Goal: Use online tool/utility: Utilize a website feature to perform a specific function

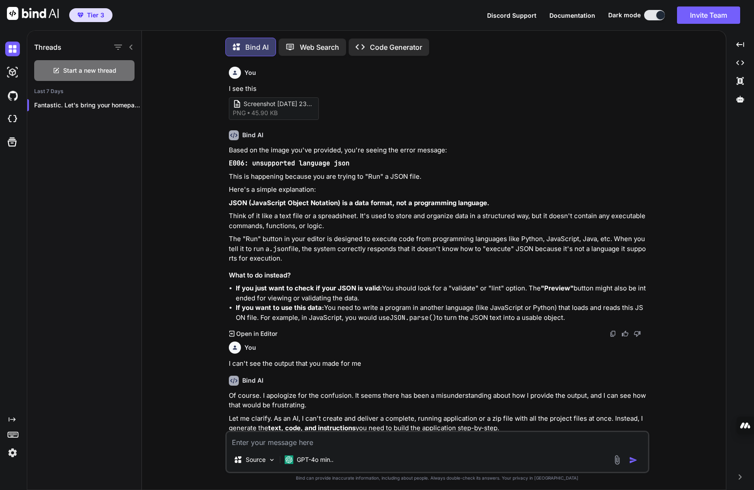
scroll to position [6274, 0]
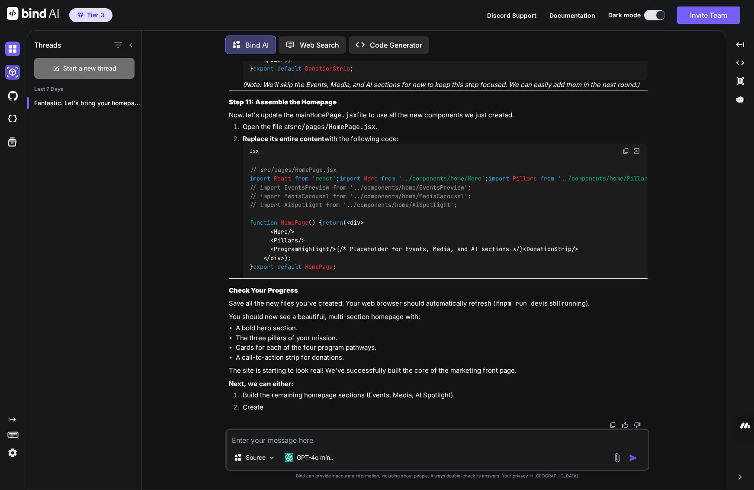
click at [13, 74] on img at bounding box center [12, 72] width 15 height 15
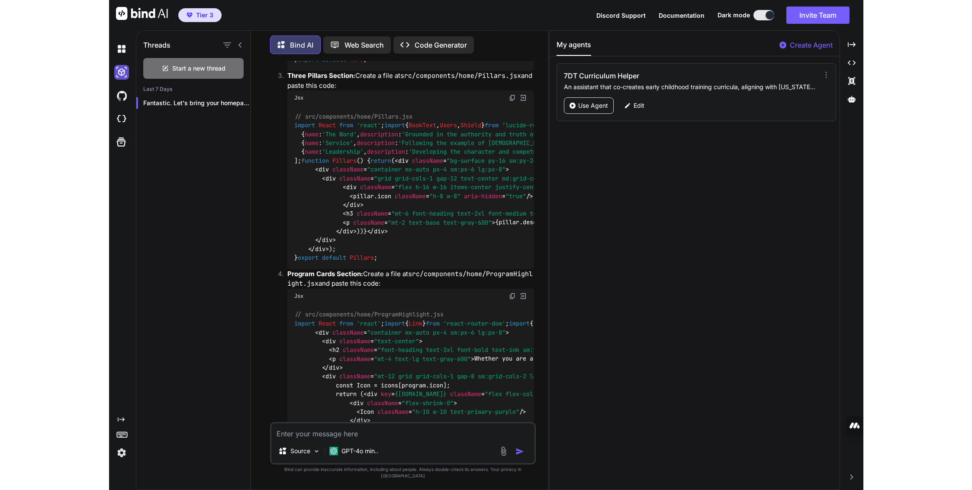
scroll to position [7014, 0]
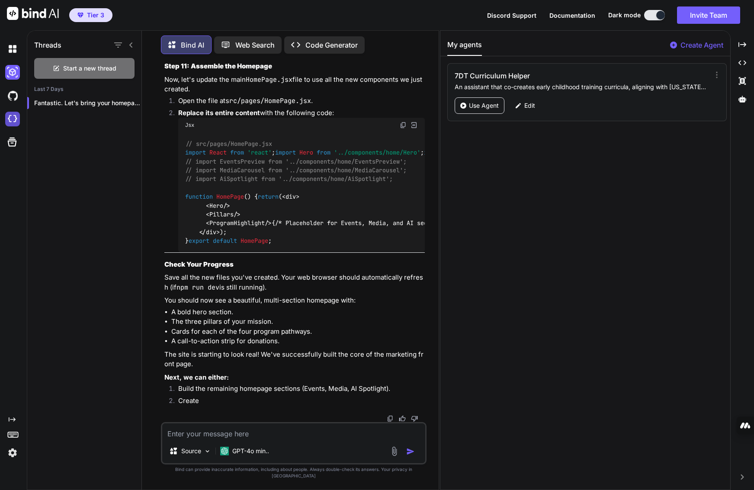
click at [14, 121] on img at bounding box center [12, 119] width 15 height 15
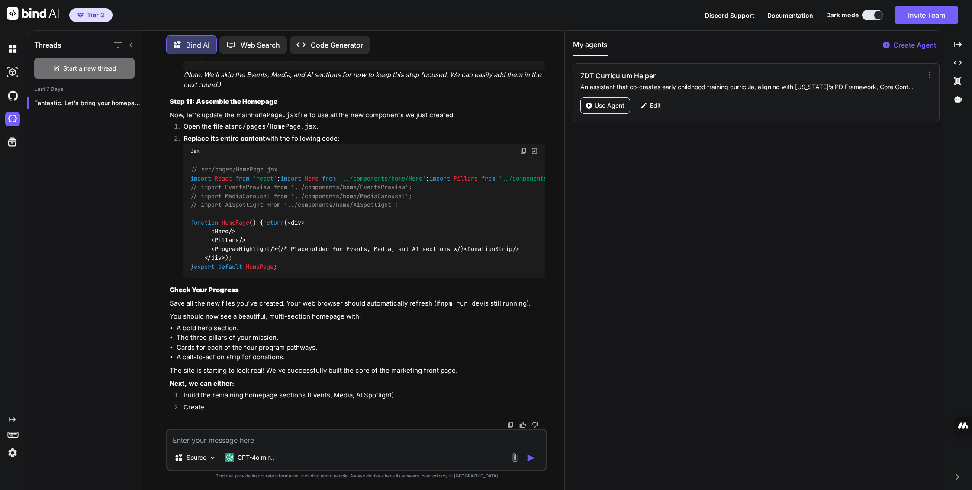
scroll to position [6460, 0]
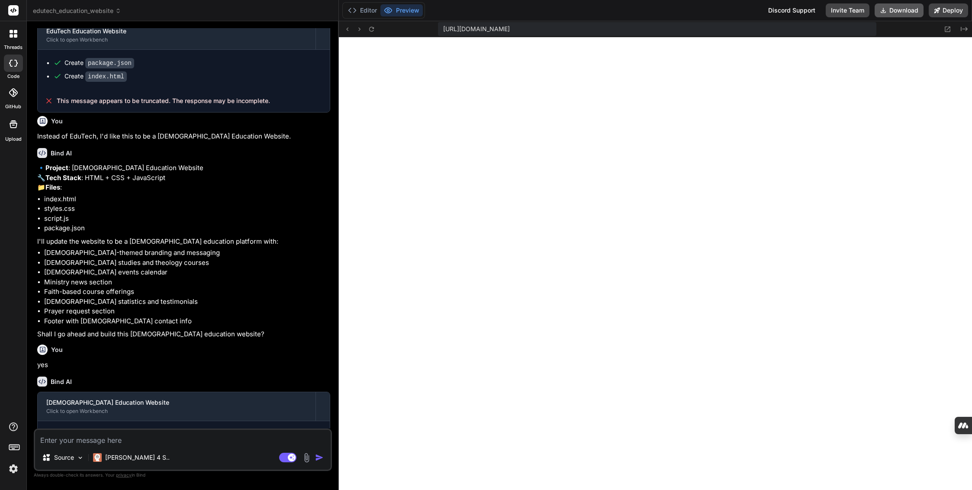
scroll to position [271, 0]
click at [754, 9] on button "Download" at bounding box center [898, 10] width 49 height 14
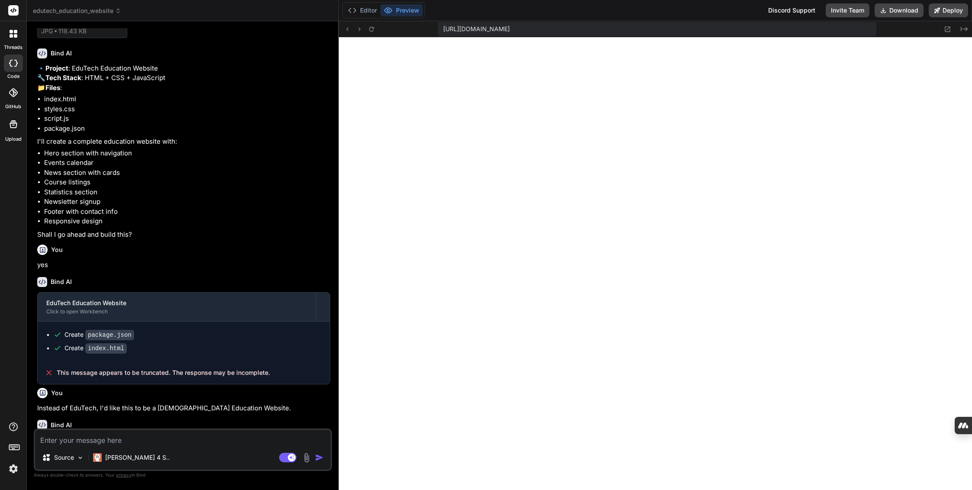
scroll to position [0, 0]
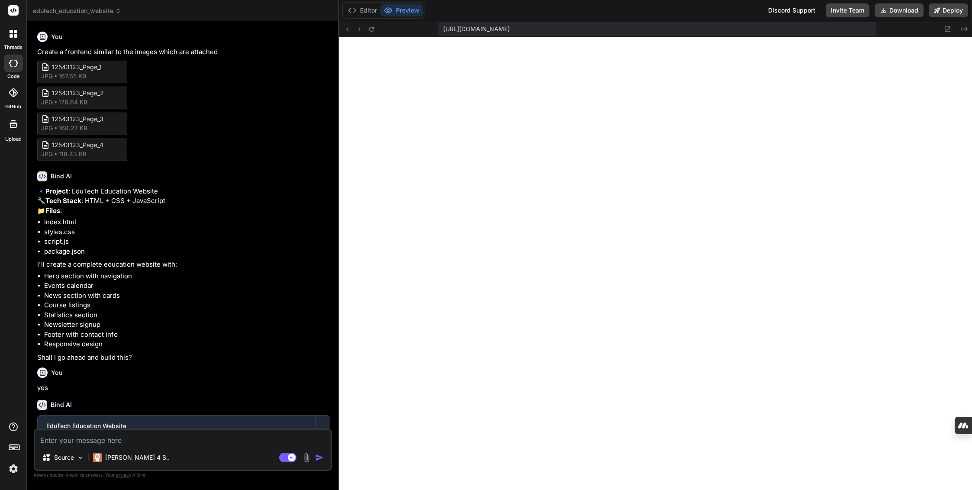
click at [9, 66] on div at bounding box center [13, 63] width 19 height 17
type textarea "x"
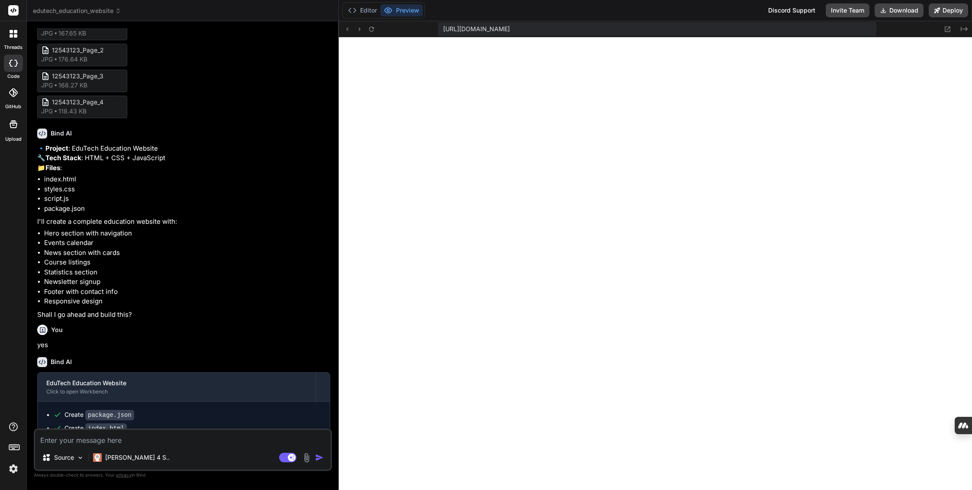
scroll to position [130, 0]
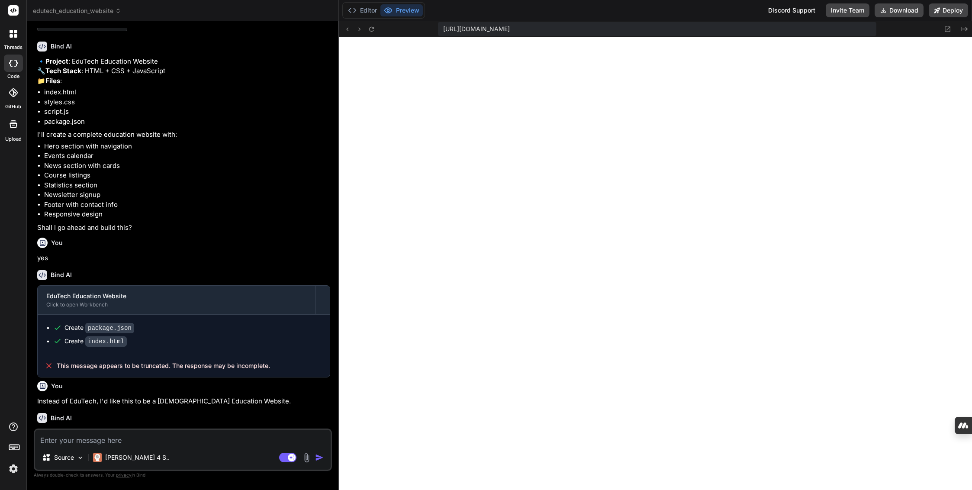
click at [70, 12] on span "edutech_education_website" at bounding box center [77, 10] width 88 height 9
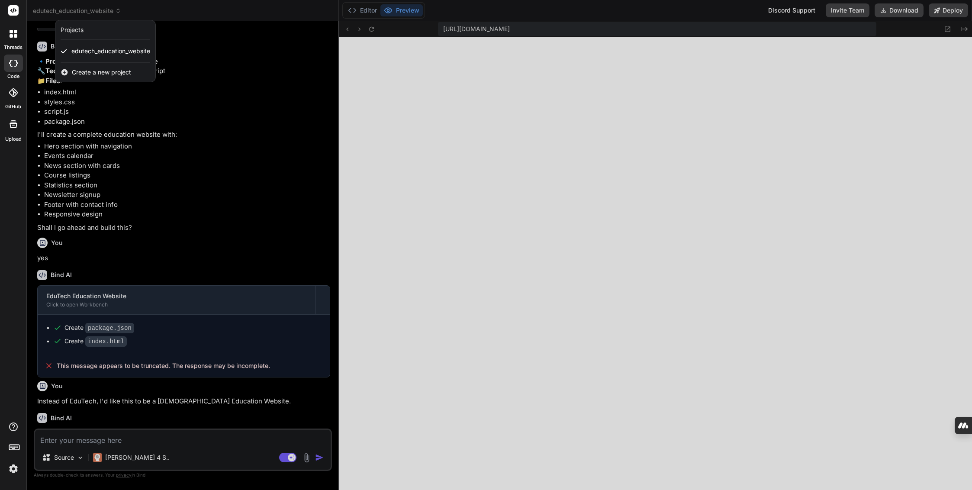
click at [99, 70] on span "Create a new project" at bounding box center [101, 72] width 59 height 9
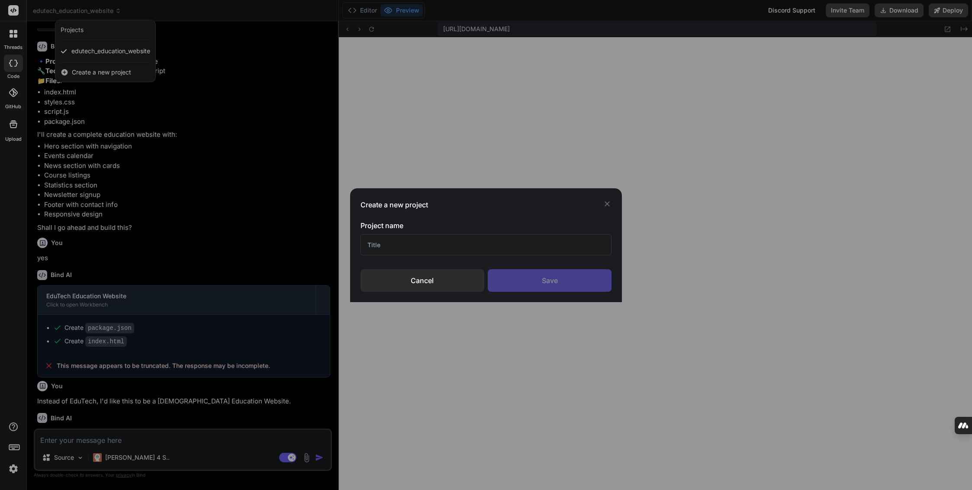
click at [452, 249] on input "text" at bounding box center [485, 244] width 251 height 21
type input "HTML Landing Page Test"
click at [525, 281] on div "Save" at bounding box center [550, 280] width 124 height 22
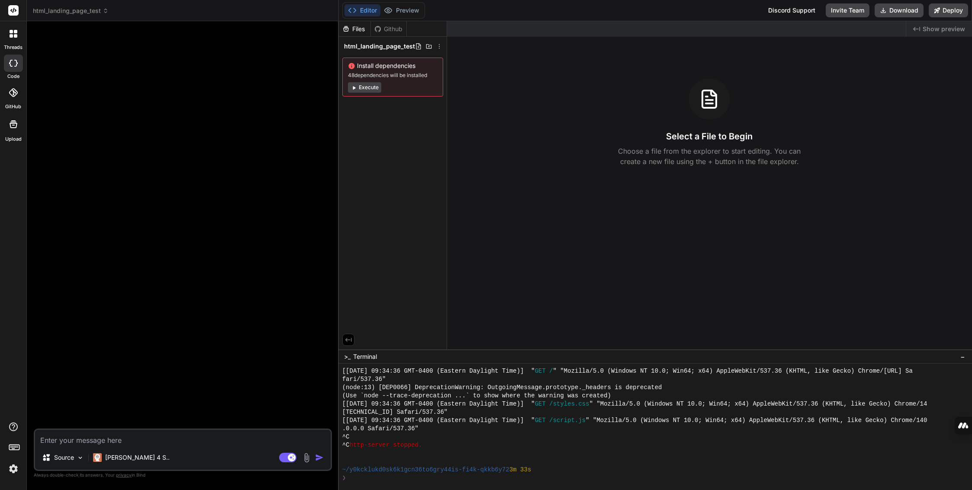
click at [152, 443] on textarea at bounding box center [182, 438] width 295 height 16
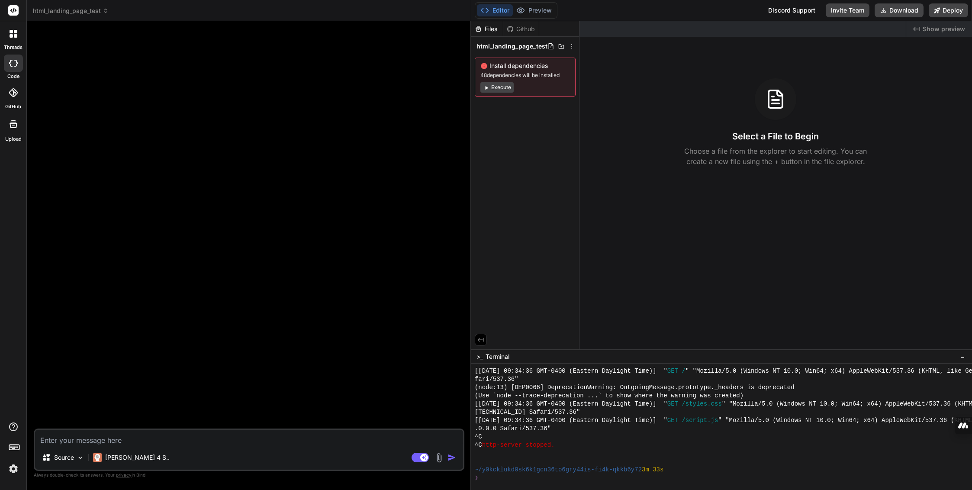
drag, startPoint x: 338, startPoint y: 404, endPoint x: 447, endPoint y: 408, distance: 108.7
click at [454, 406] on div "Bind AI Web Search Created with Pixso. Code Generator Source [PERSON_NAME] 4 S.…" at bounding box center [249, 255] width 444 height 469
click at [104, 443] on textarea at bounding box center [247, 438] width 425 height 16
type textarea "x"
type textarea "I"
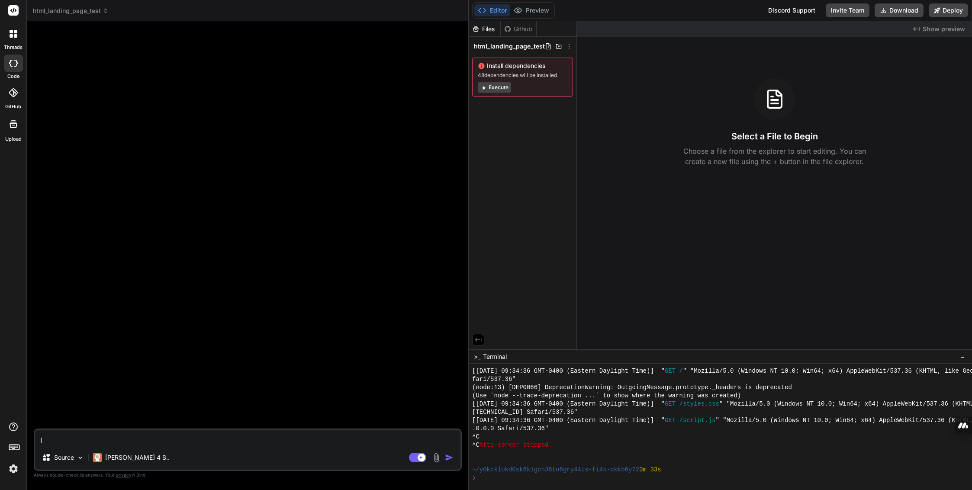
type textarea "x"
type textarea "I"
type textarea "x"
type textarea "I n"
type textarea "x"
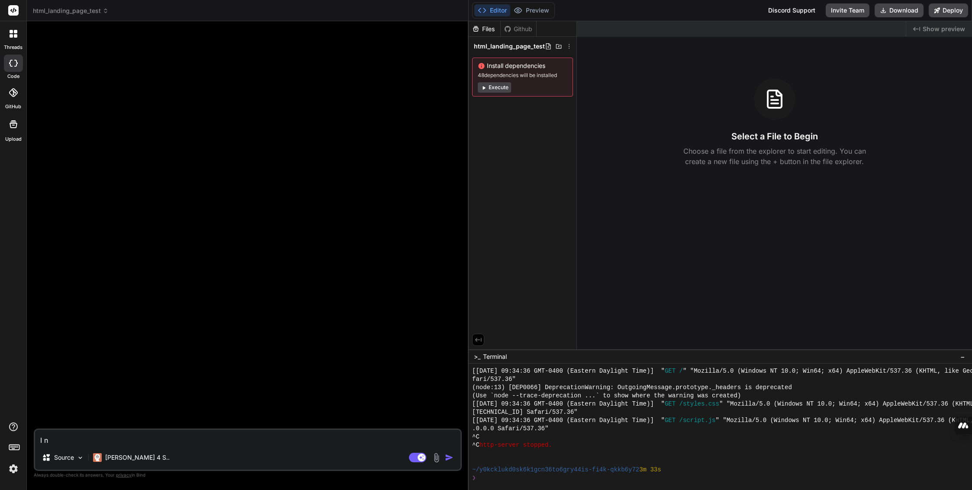
type textarea "I ne"
type textarea "x"
type textarea "I nee"
type textarea "x"
type textarea "I need"
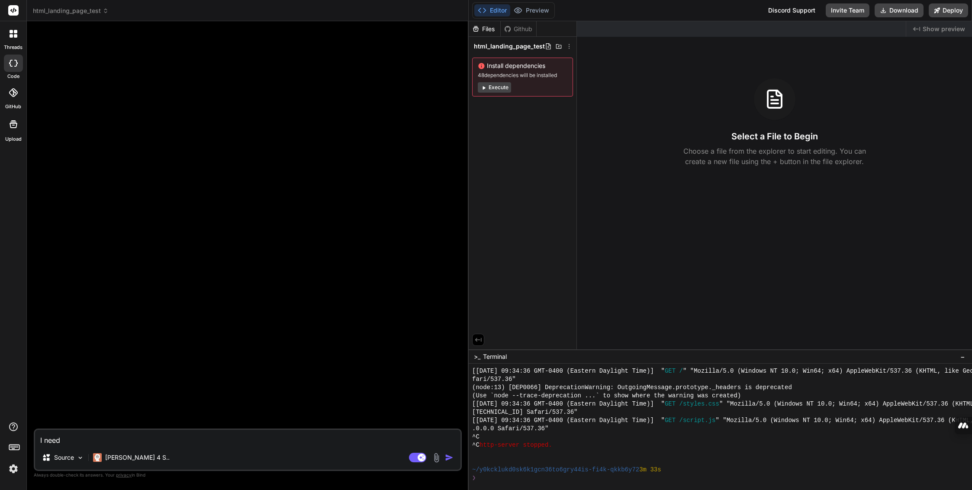
type textarea "x"
type textarea "I need t"
type textarea "x"
type textarea "I need to"
type textarea "x"
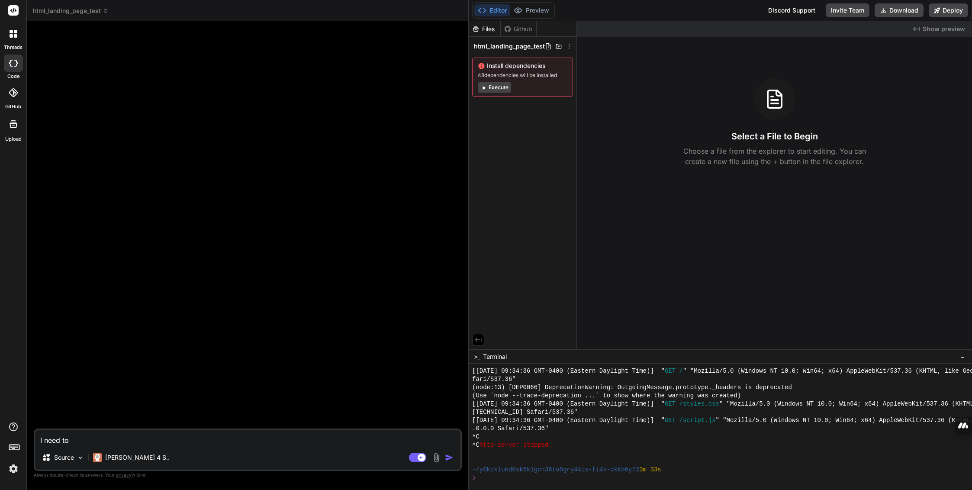
type textarea "I need to"
type textarea "x"
type textarea "I need to c"
type textarea "x"
type textarea "I need to cr"
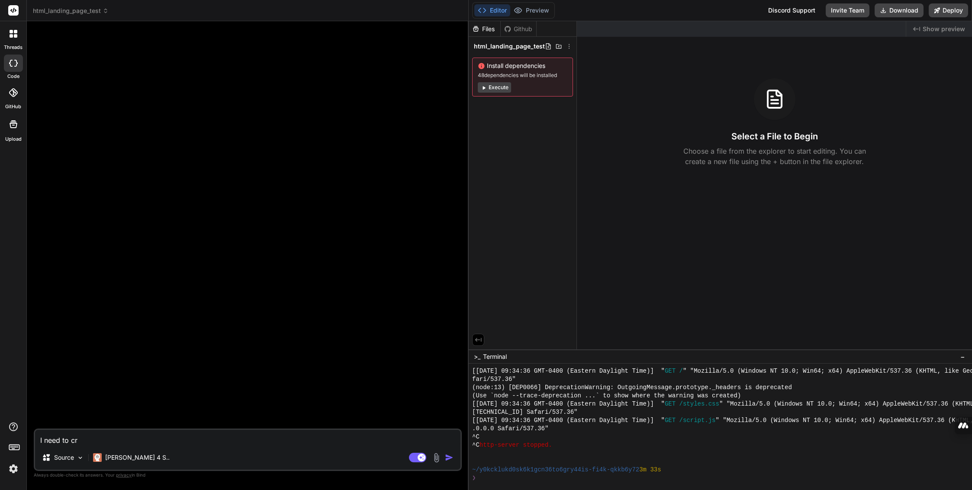
type textarea "x"
type textarea "I need to cre"
type textarea "x"
type textarea "I need to crea"
type textarea "x"
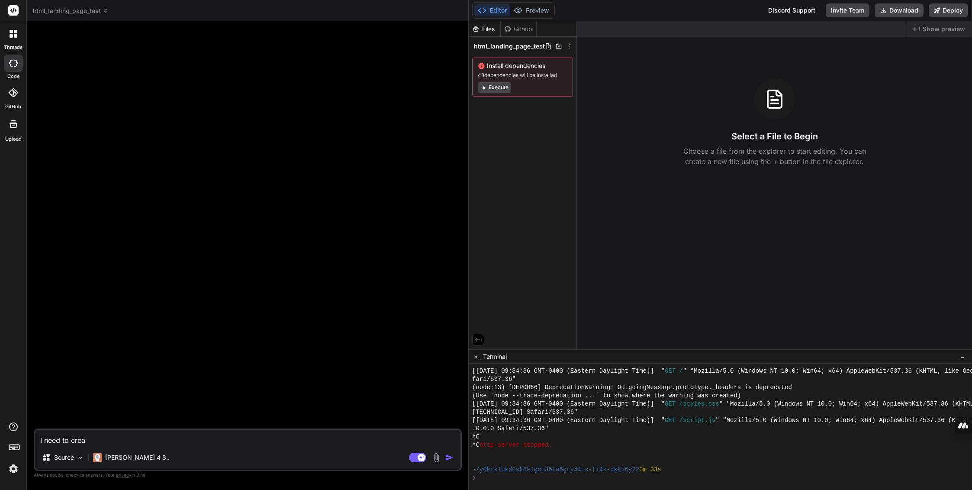
type textarea "I need to creat"
type textarea "x"
type textarea "I need to create"
type textarea "x"
type textarea "I need to create"
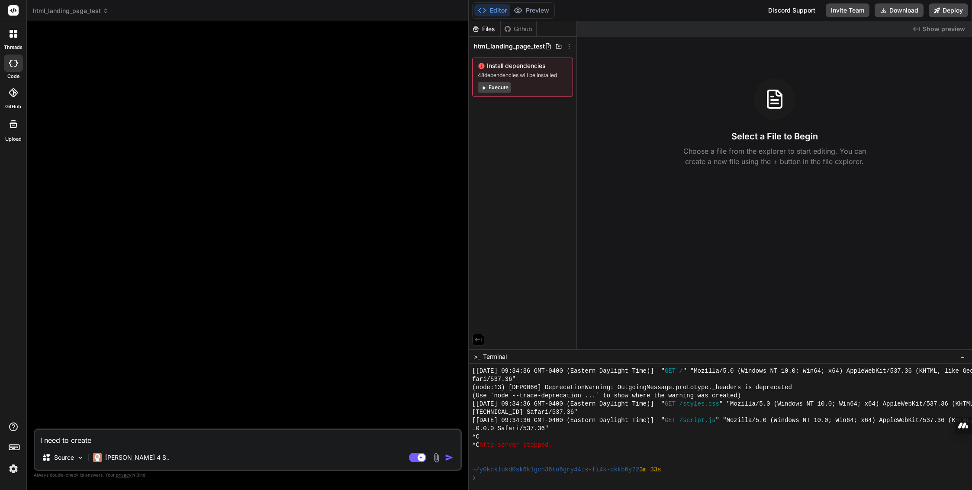
type textarea "x"
type textarea "I need to create a"
type textarea "x"
type textarea "I need to create as"
type textarea "x"
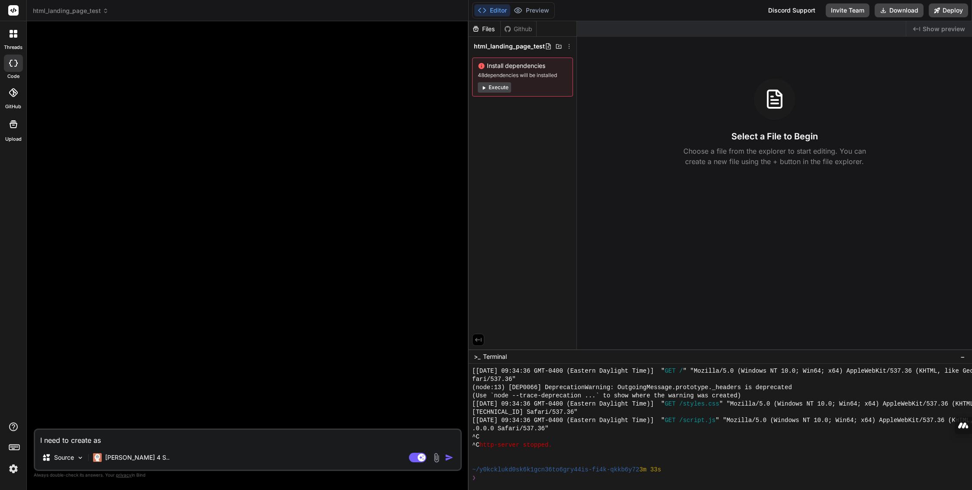
type textarea "I need to create a"
type textarea "x"
type textarea "Create"
type textarea "x"
type textarea "Create a"
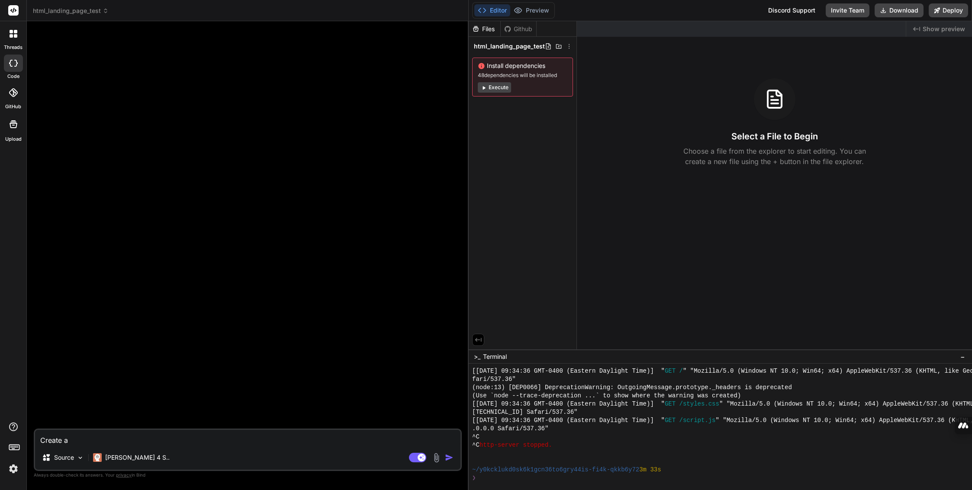
type textarea "x"
type textarea "Create a"
type textarea "x"
type textarea "Create a welcome message"
type textarea "x"
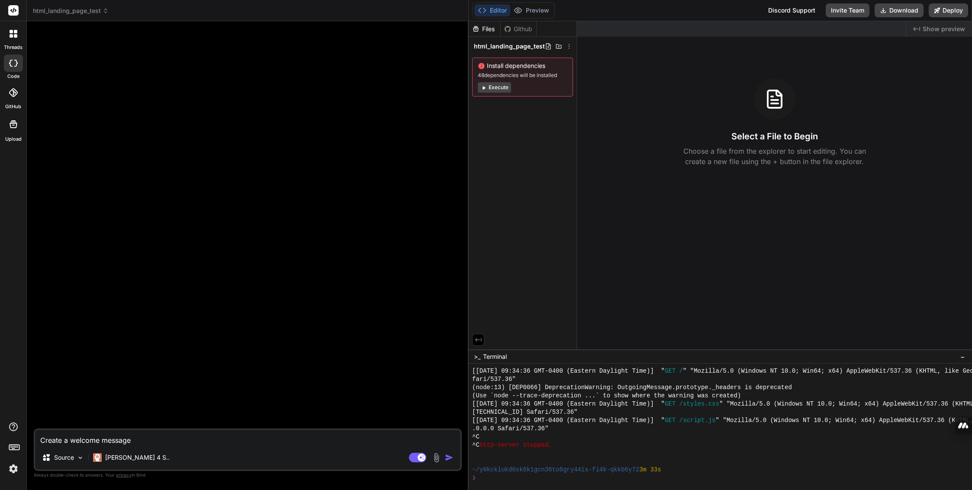
type textarea "Create a welcome message"
type textarea "x"
type textarea "Create a welcome message for"
type textarea "x"
type textarea "Create a welcome message for"
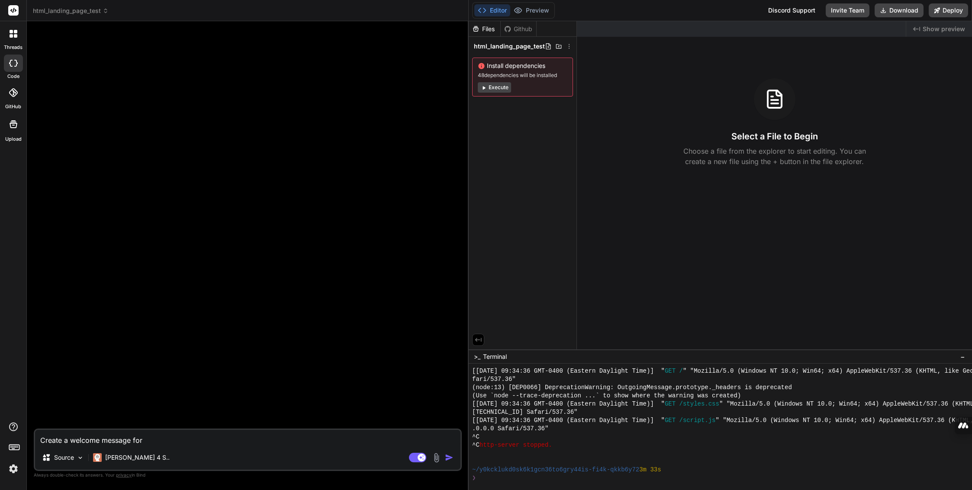
type textarea "x"
type textarea "Create a welcome message for new"
type textarea "x"
type textarea "Create a welcome message for new training"
type textarea "x"
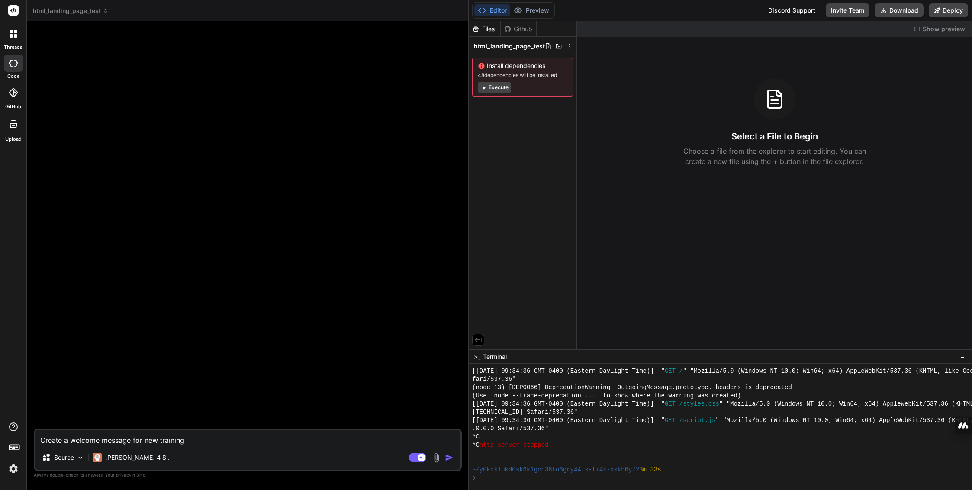
type textarea "Create a welcome message for new training leaders"
type textarea "x"
type textarea "Create a welcome message for new training leaders who"
type textarea "x"
type textarea "Create a welcome message for new training leaders who will be"
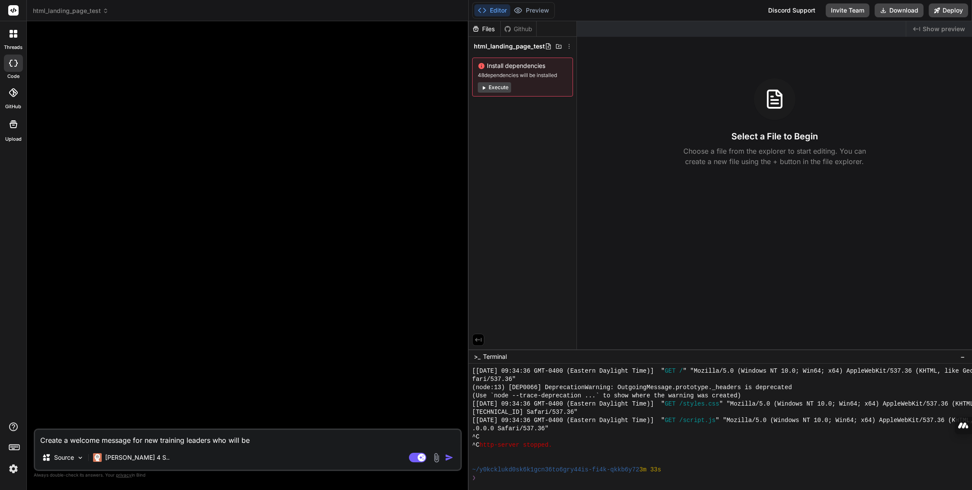
type textarea "x"
type textarea "Create a welcome message for new training leaders who will be leveraging"
type textarea "x"
type textarea "Create a welcome message for new training leaders who will be leveraging"
type textarea "x"
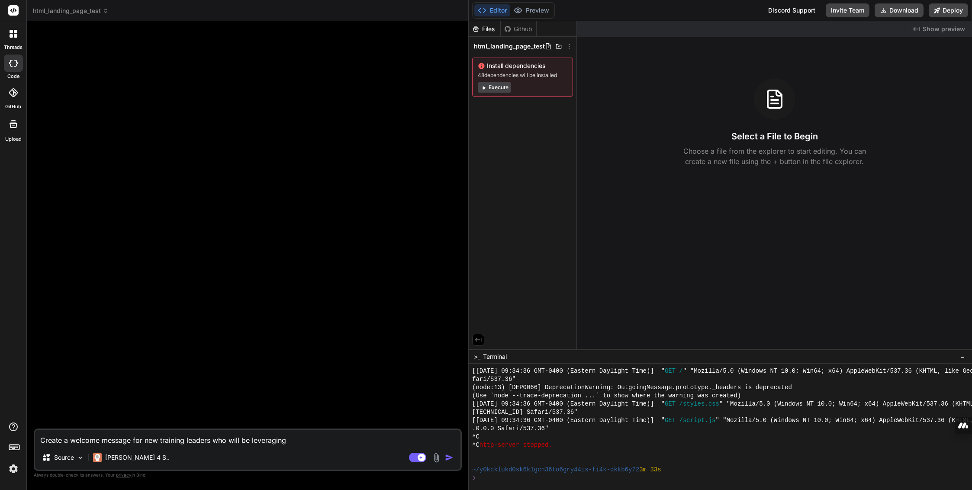
type textarea "Create a welcome message for new training leaders who will be leveraging the"
type textarea "x"
type textarea "Create a welcome message for new training leaders who will be leveraging the co…"
type textarea "x"
type textarea "Create a welcome message for new training leaders who will be leveraging the co…"
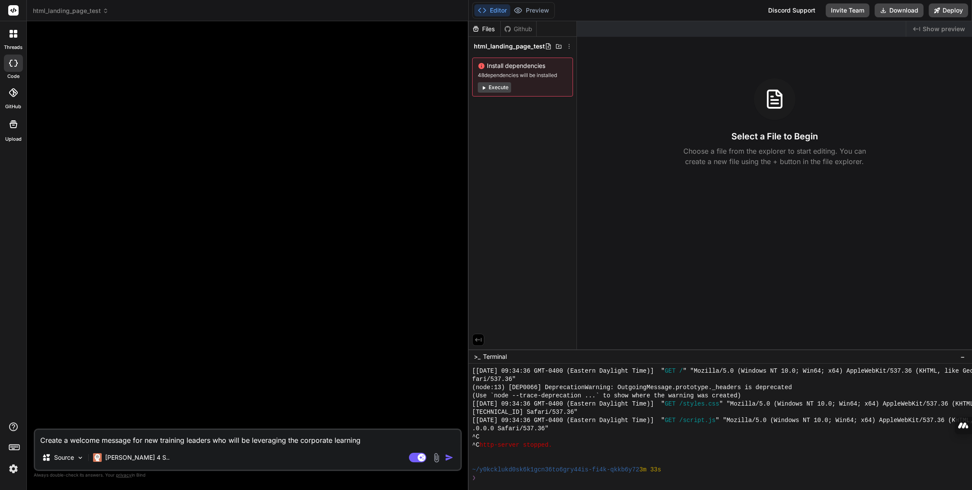
type textarea "x"
type textarea "Create a welcome message for new training leaders who will be leveraging the co…"
type textarea "x"
type textarea "Create a welcome message for new training leaders who will be leveraging the co…"
type textarea "x"
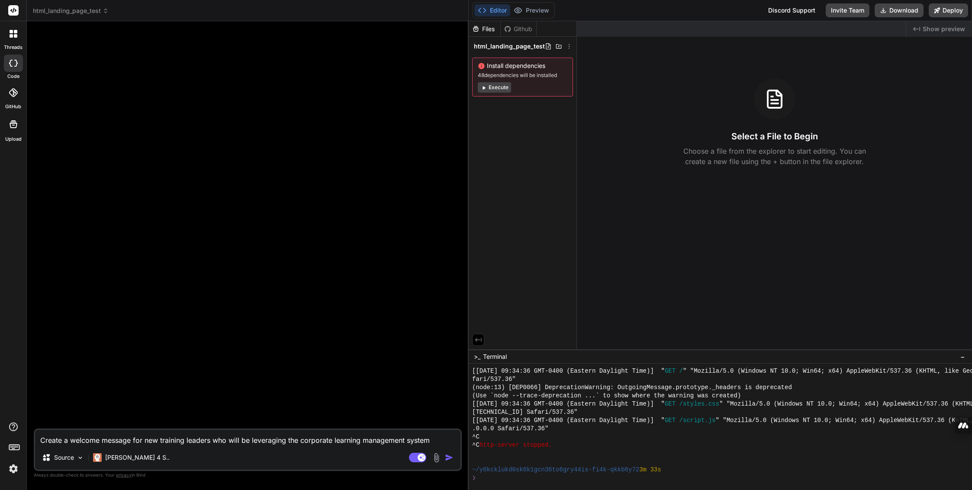
type textarea "Create a welcome message for new training leaders who will be leveraging the co…"
type textarea "x"
type textarea "Create a welcome message for new training leaders who will be leveraging the co…"
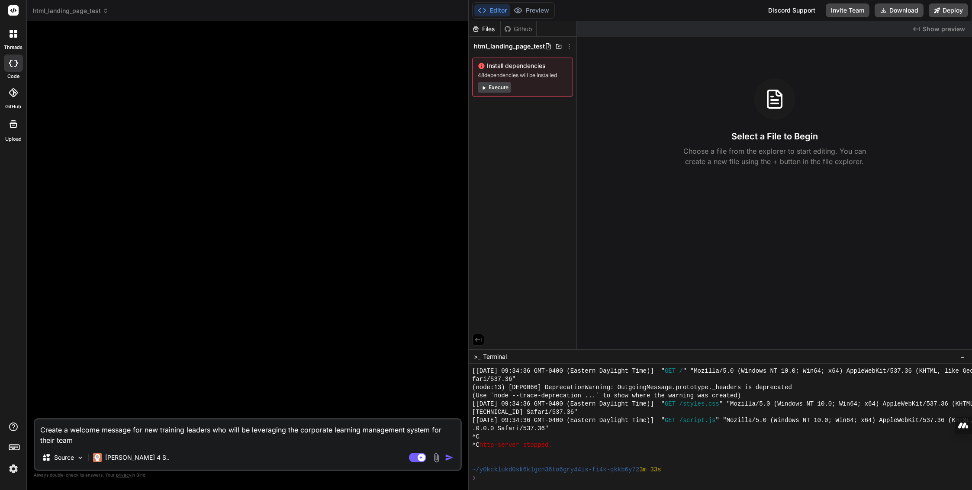
type textarea "x"
type textarea "Create a welcome message for new training leaders who will be leveraging the co…"
type textarea "x"
type textarea "Create a welcome message for new training leaders who will be leveraging the co…"
type textarea "x"
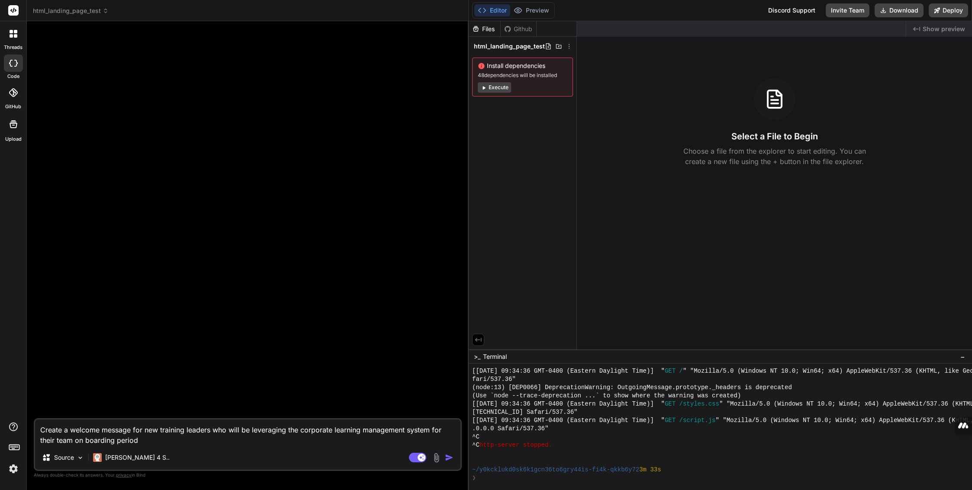
type textarea "Create a welcome message for new training leaders who will be leveraging the co…"
type textarea "x"
type textarea "Create a welcome message for new training leaders who will be leveraging the co…"
type textarea "x"
type textarea "Create a welcome message for new training leaders who will be leveraging the co…"
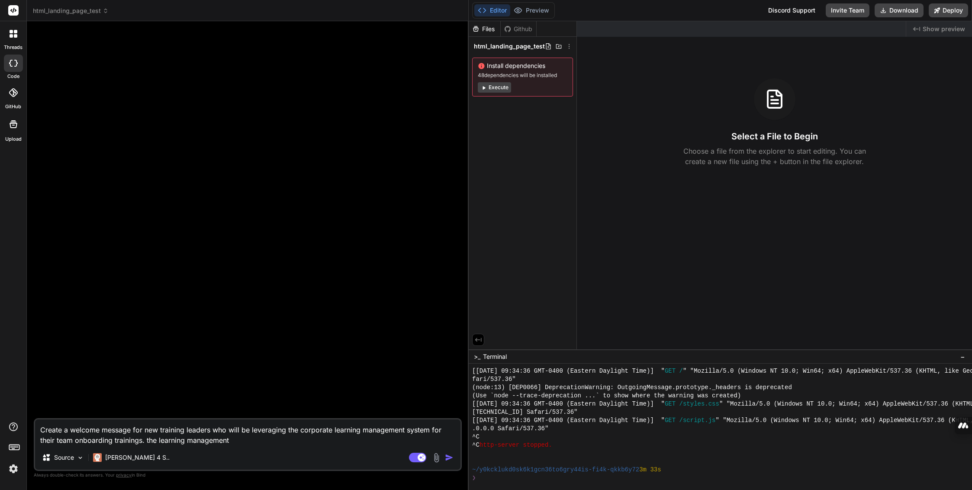
type textarea "x"
type textarea "Create a welcome message for new training leaders who will be leveraging the co…"
type textarea "x"
type textarea "Create a welcome message for new training leaders who will be leveraging the co…"
type textarea "x"
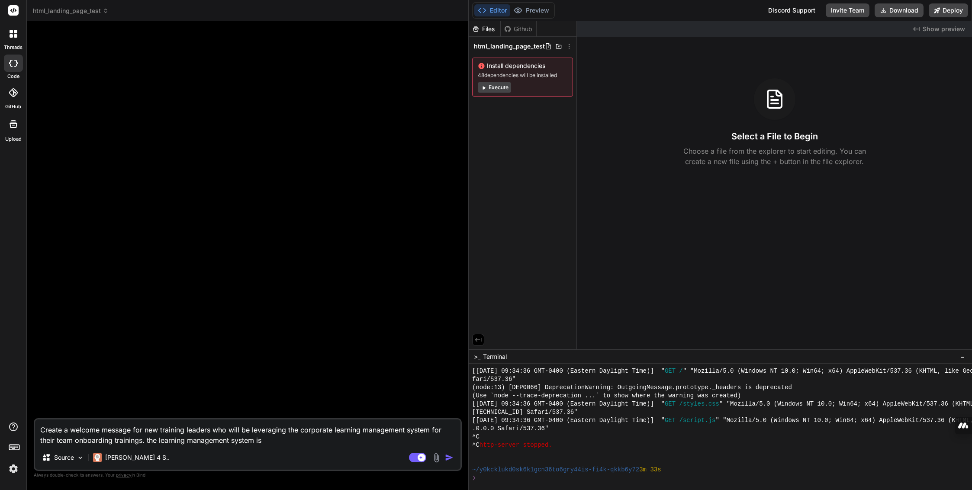
type textarea "Create a welcome message for new training leaders who will be leveraging the co…"
type textarea "x"
type textarea "Create a welcome message for new training leaders who will be leveraging the co…"
type textarea "x"
type textarea "Create a welcome message for new training leaders who will be leveraging the co…"
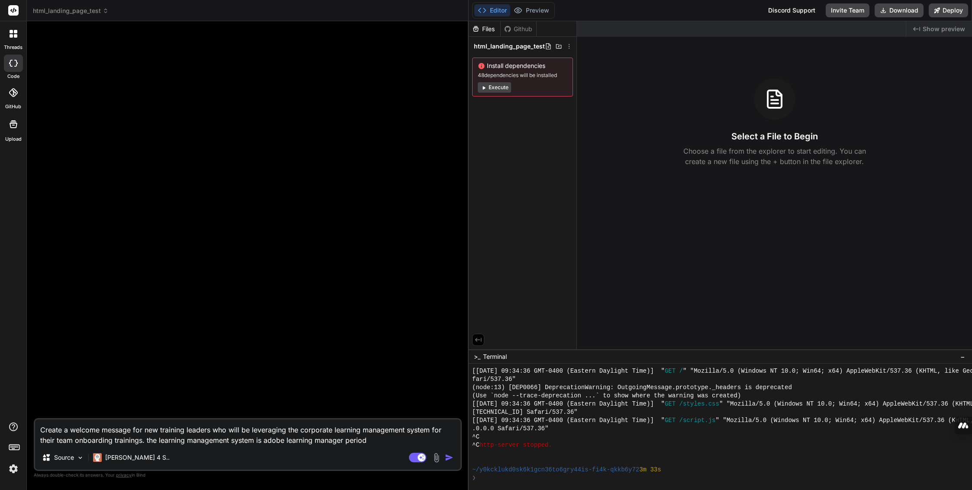
type textarea "x"
type textarea "Create a welcome message for new training leaders who will be leveraging the co…"
type textarea "x"
type textarea "Create a welcome message for new training leaders who will be leveraging the co…"
type textarea "x"
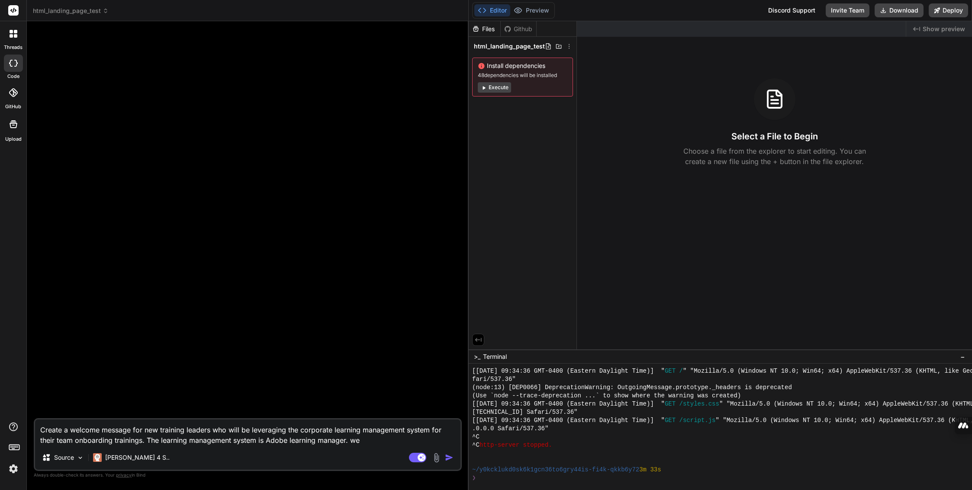
type textarea "Create a welcome message for new training leaders who will be leveraging the co…"
type textarea "x"
type textarea "Create a welcome message for new training leaders who will be leveraging the co…"
type textarea "x"
type textarea "Create a welcome message for new training leaders who will be leveraging the co…"
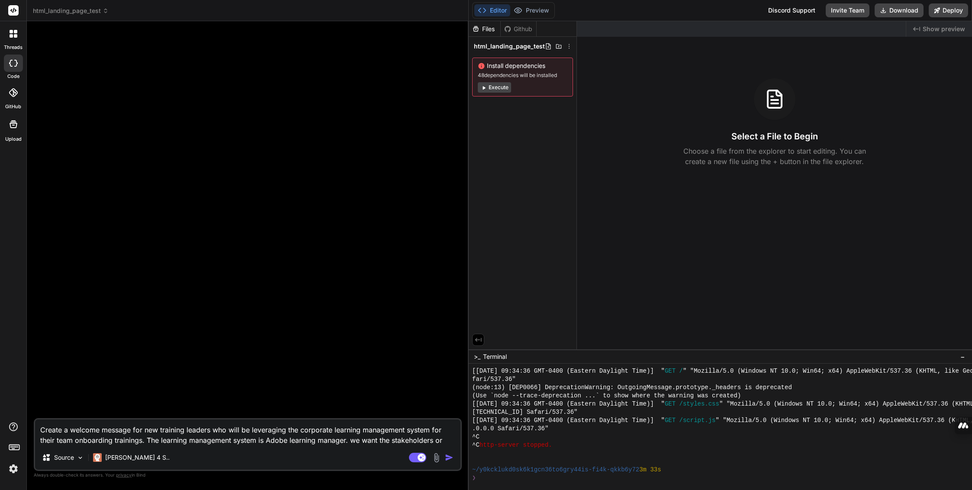
type textarea "x"
type textarea "Create a welcome message for new training leaders who will be leveraging the co…"
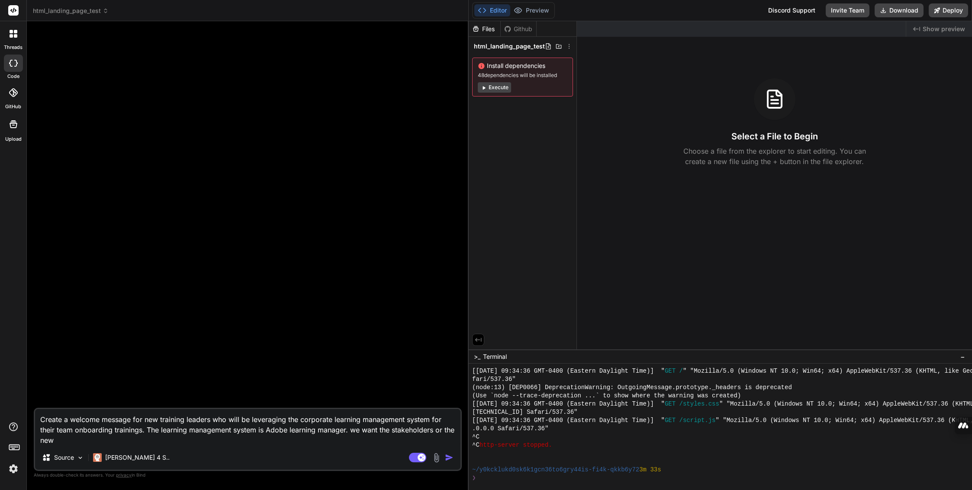
type textarea "x"
type textarea "Create a welcome message for new training leaders who will be leveraging the co…"
type textarea "x"
type textarea "Create a welcome message for new training leaders who will be leveraging the co…"
type textarea "x"
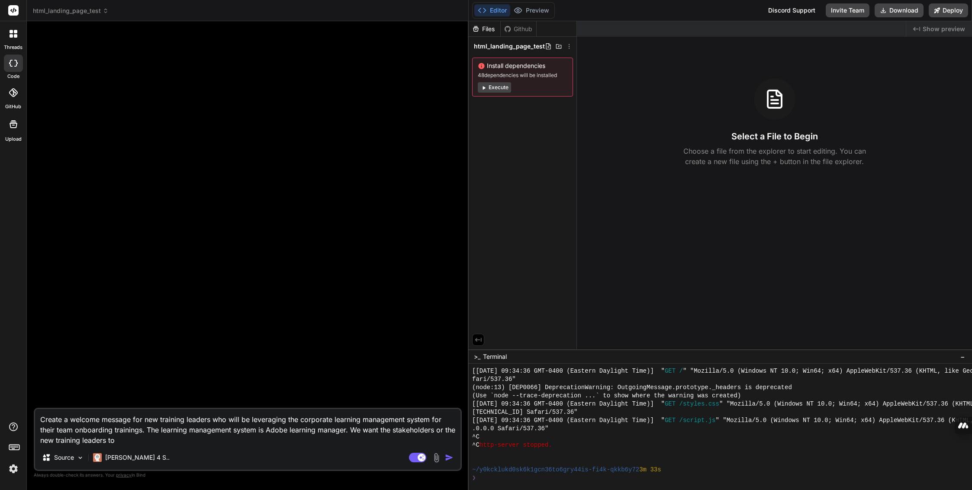
type textarea "Create a welcome message for new training leaders who will be leveraging the co…"
type textarea "x"
type textarea "Create a welcome message for new training leaders who will be leveraging the co…"
type textarea "x"
type textarea "Create a welcome message for new training leaders who will be leveraging the co…"
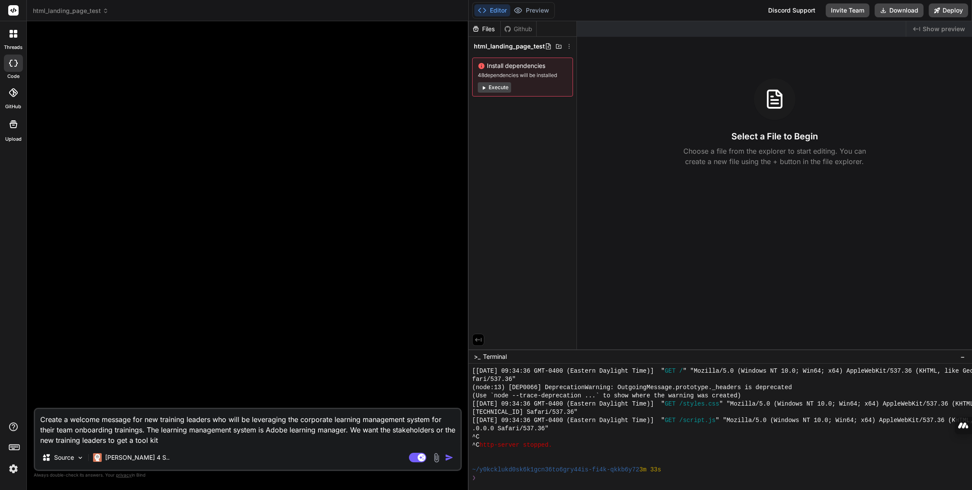
type textarea "x"
type textarea "Create a welcome message for new training leaders who will be leveraging the co…"
type textarea "x"
type textarea "Create a welcome message for new training leaders who will be leveraging the co…"
type textarea "x"
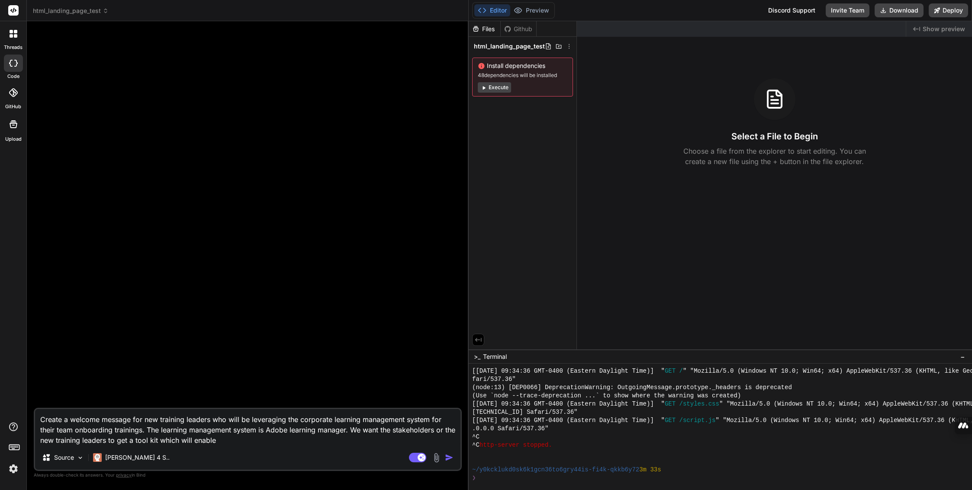
type textarea "Create a welcome message for new training leaders who will be leveraging the co…"
type textarea "x"
type textarea "Create a welcome message for new training leaders who will be leveraging the co…"
type textarea "x"
type textarea "Create a welcome message for new training leaders who will be leveraging the co…"
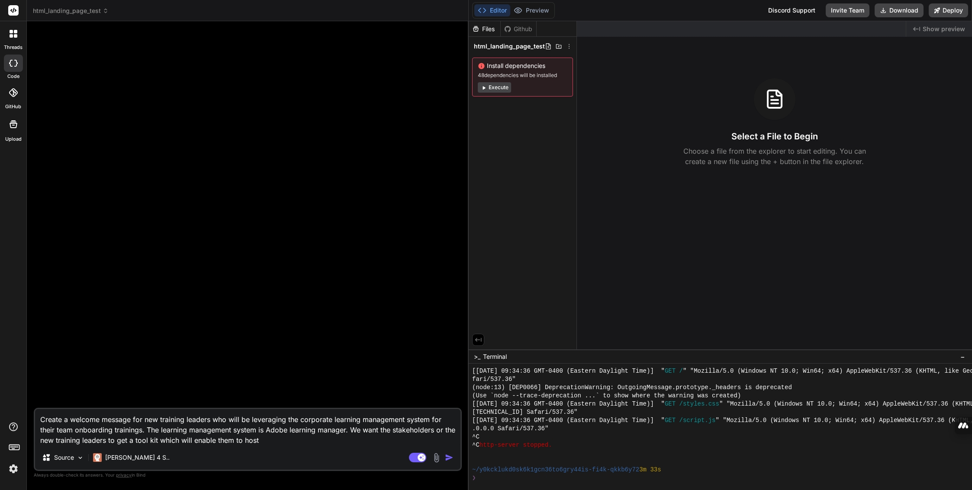
type textarea "x"
type textarea "Create a welcome message for new training leaders who will be leveraging the co…"
type textarea "x"
type textarea "Create a welcome message for new training leaders who will be leveraging the co…"
type textarea "x"
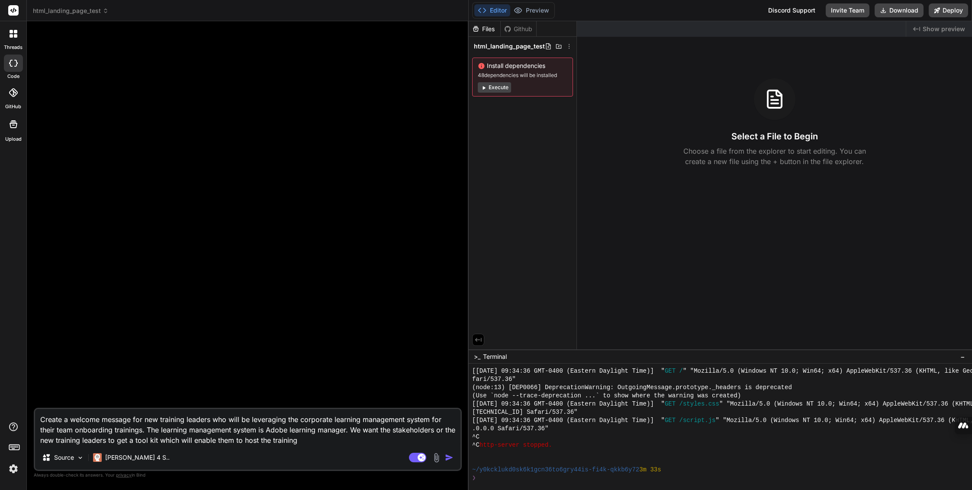
type textarea "Create a welcome message for new training leaders who will be leveraging the co…"
type textarea "x"
type textarea "Create a welcome message for new training leaders who will be leveraging the co…"
type textarea "x"
type textarea "Create a welcome message for new training leaders who will be leveraging the co…"
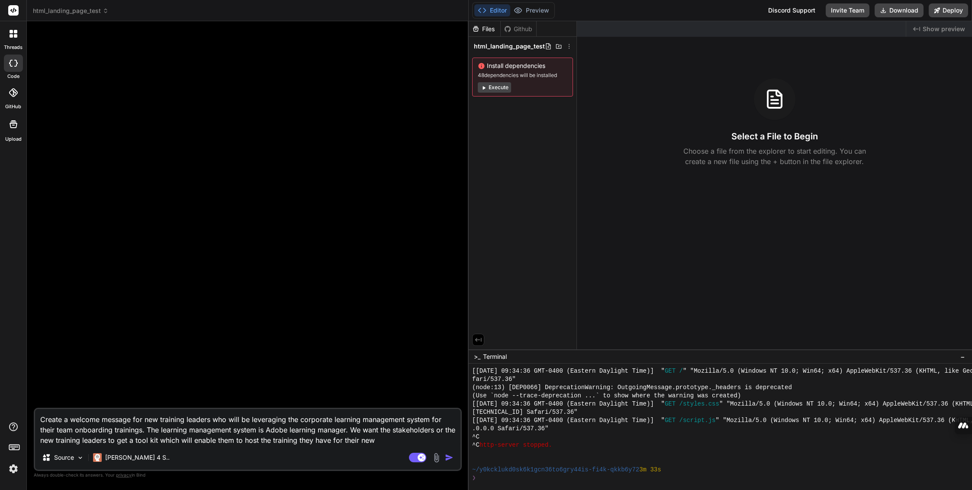
type textarea "x"
type textarea "Create a welcome message for new training leaders who will be leveraging the co…"
type textarea "x"
type textarea "Create a welcome message for new training leaders who will be leveraging the co…"
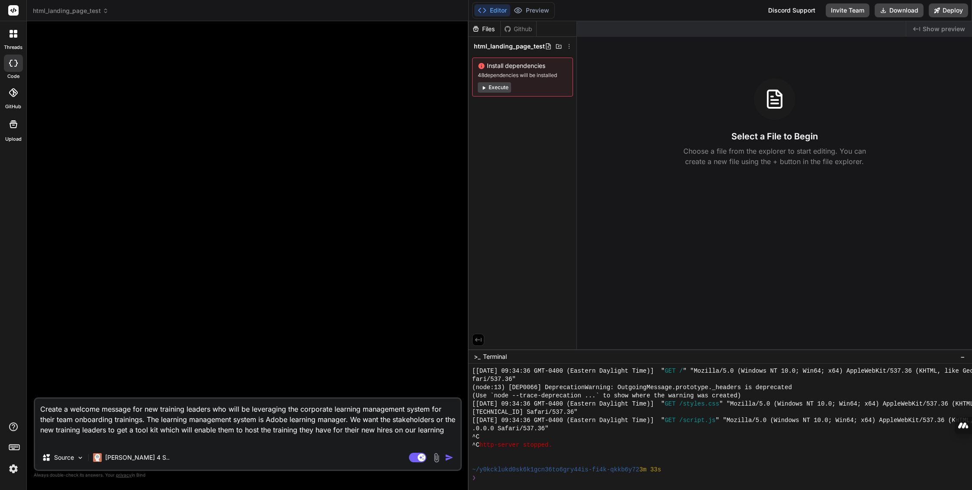
type textarea "x"
type textarea "Create a welcome message for new training leaders who will be leveraging the co…"
type textarea "x"
type textarea "Create a welcome message for new training leaders who will be leveraging the co…"
type textarea "x"
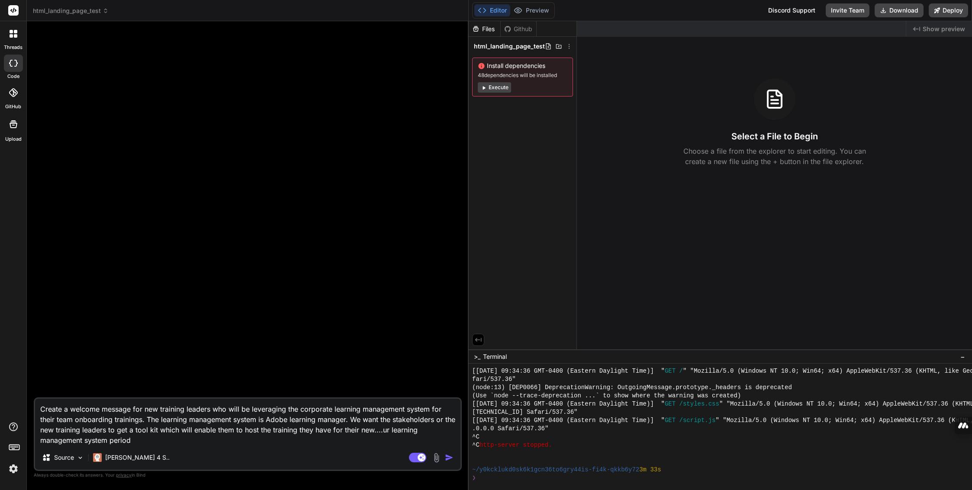
type textarea "Create a welcome message for new training leaders who will be leveraging the co…"
type textarea "x"
type textarea "Create a welcome message for new training leaders who will be leveraging the co…"
type textarea "x"
type textarea "Create a welcome message for new training leaders who will be leveraging the co…"
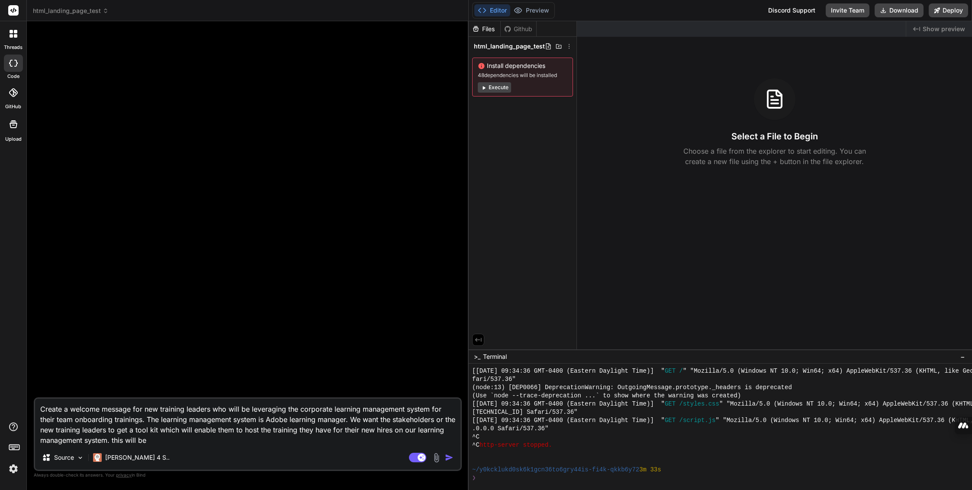
type textarea "x"
type textarea "Create a welcome message for new training leaders who will be leveraging the co…"
type textarea "x"
type textarea "Create a welcome message for new training leaders who will be leveraging the co…"
type textarea "x"
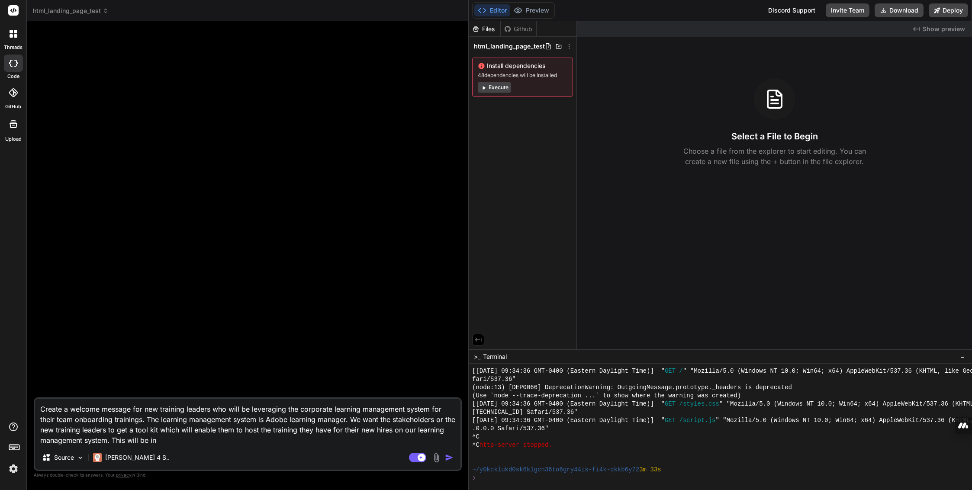
type textarea "Create a welcome message for new training leaders who will be leveraging the co…"
type textarea "x"
type textarea "Create a welcome message for new training leaders who will be leveraging the co…"
type textarea "x"
type textarea "Create a welcome message for new training leaders who will be leveraging the co…"
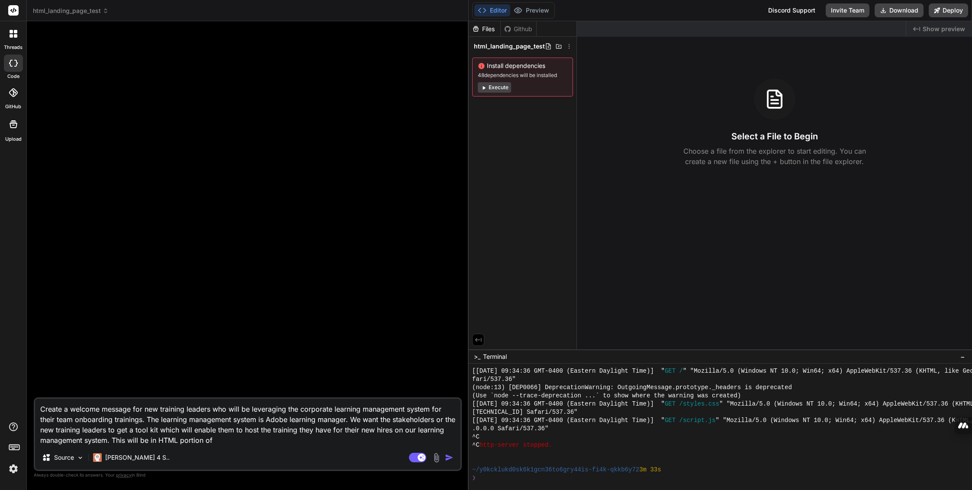
type textarea "x"
type textarea "Create a welcome message for new training leaders who will be leveraging the co…"
type textarea "x"
type textarea "Create a welcome message for new training leaders who will be leveraging the co…"
type textarea "x"
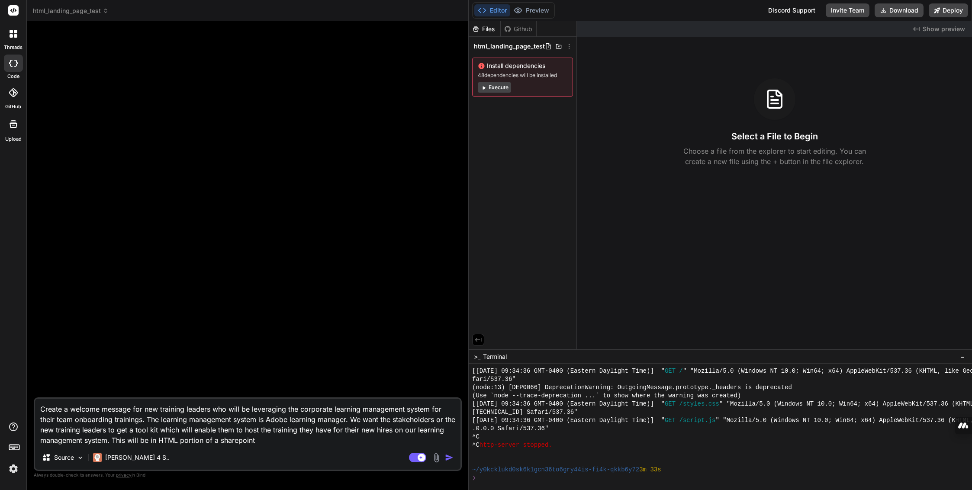
type textarea "Create a welcome message for new training leaders who will be leveraging the co…"
type textarea "x"
type textarea "Create a welcome message for new training leaders who will be leveraging the co…"
type textarea "x"
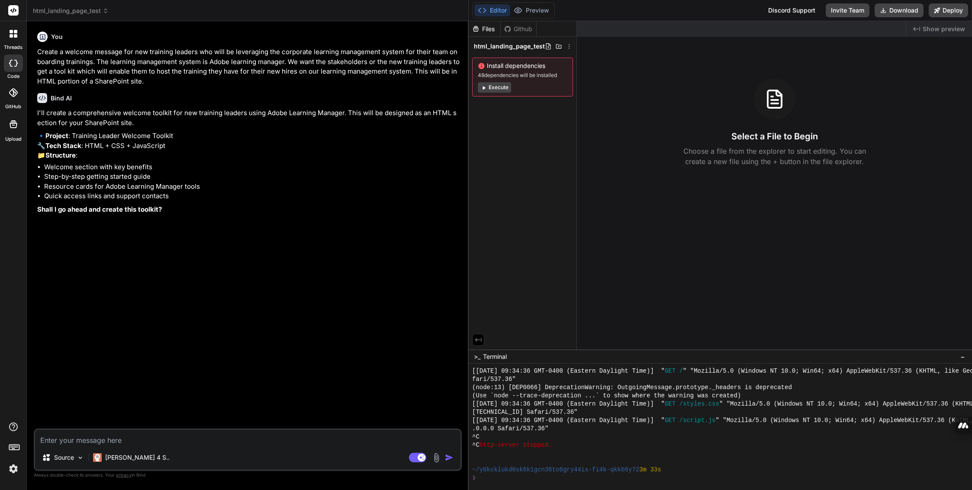
type textarea "x"
type textarea "y"
type textarea "x"
type textarea "ye"
type textarea "x"
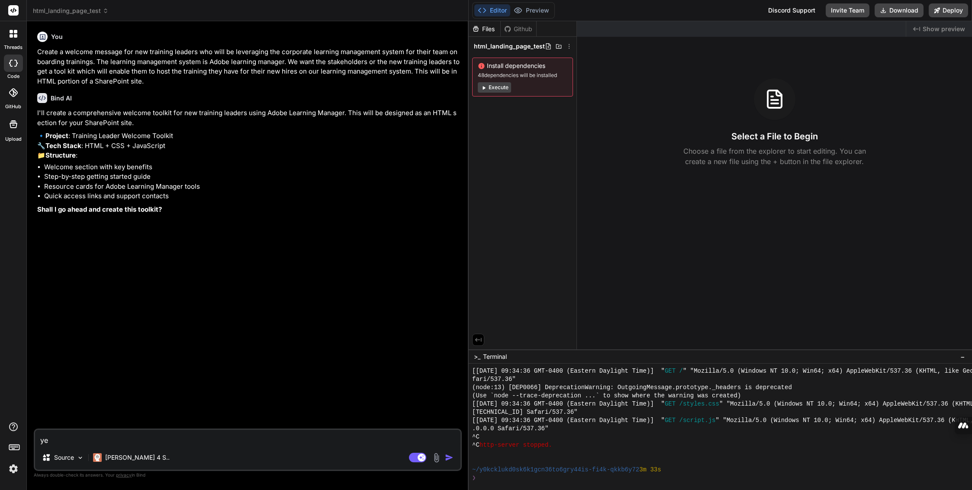
type textarea "yes"
type textarea "x"
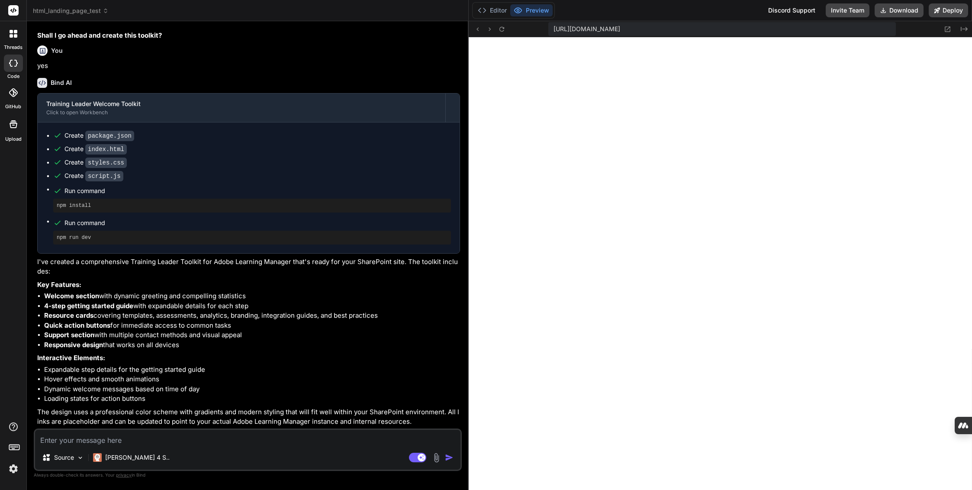
scroll to position [1101, 0]
click at [191, 440] on textarea at bounding box center [247, 438] width 425 height 16
click at [177, 437] on textarea at bounding box center [247, 438] width 425 height 16
type textarea "x"
type textarea "D"
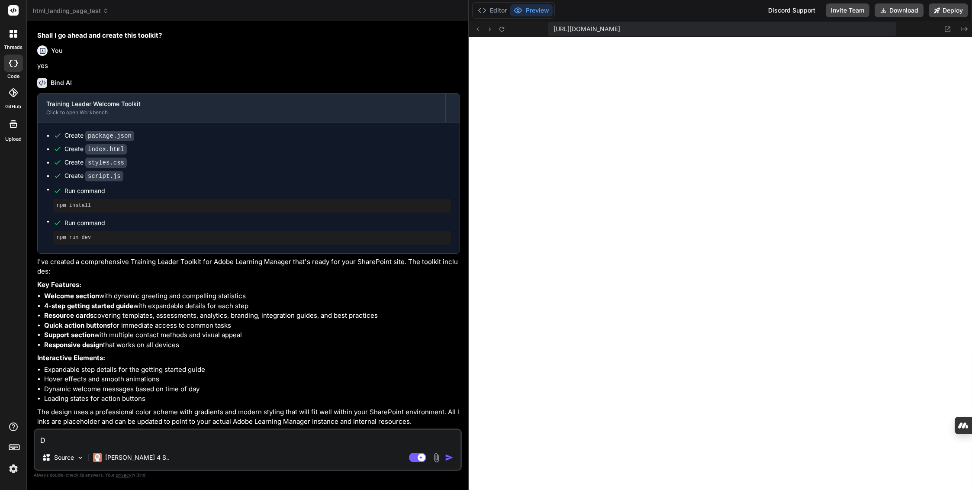
type textarea "x"
type textarea "Do"
type textarea "x"
type textarea "Do"
type textarea "x"
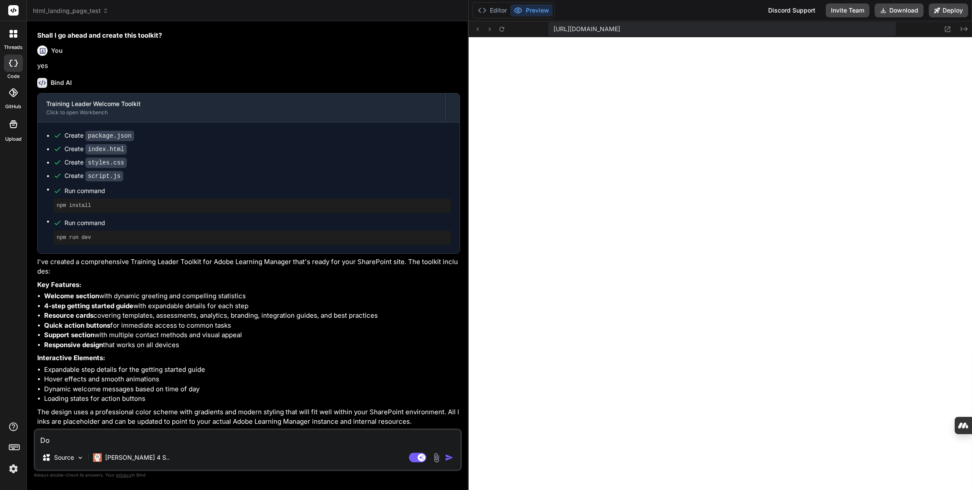
type textarea "Do I"
type textarea "x"
type textarea "Do I"
type textarea "x"
type textarea "Do I c"
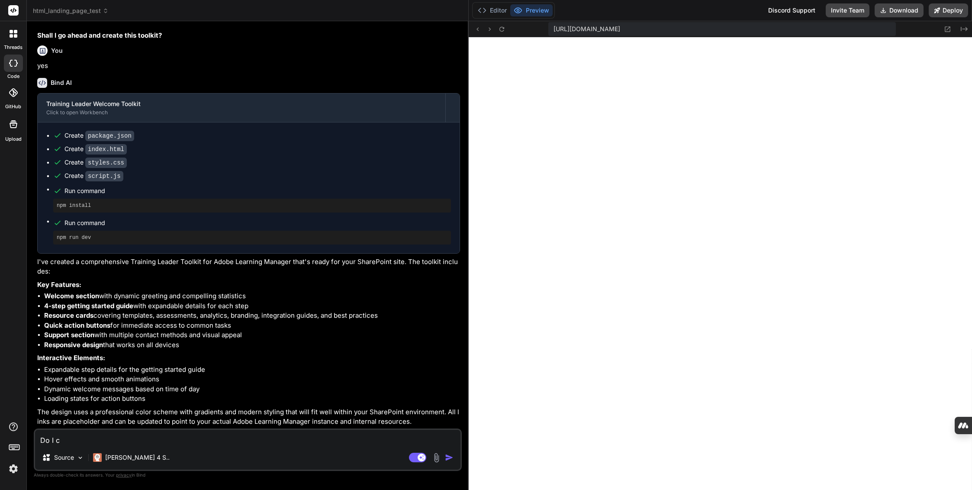
type textarea "x"
type textarea "Do I co"
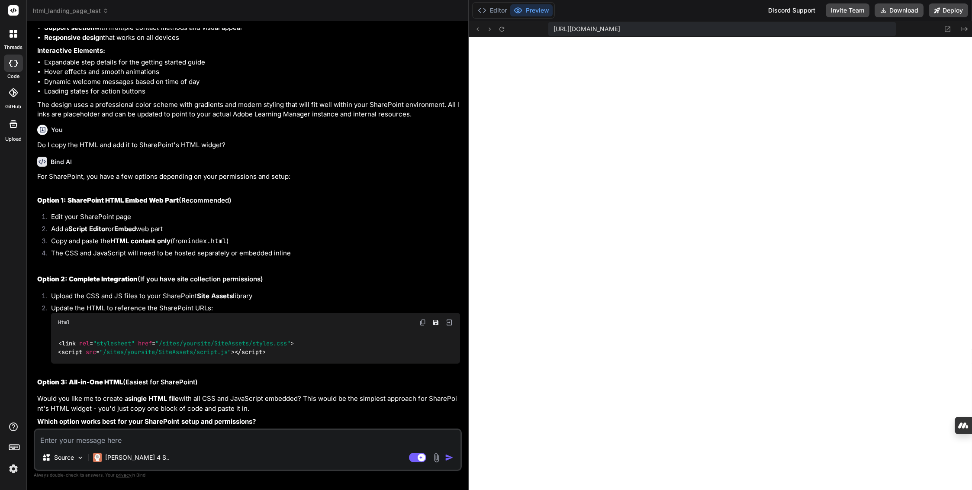
scroll to position [499, 0]
click at [109, 396] on p "Would you like me to create a single HTML file with all CSS and JavaScript embe…" at bounding box center [248, 403] width 423 height 19
drag, startPoint x: 104, startPoint y: 398, endPoint x: 300, endPoint y: 396, distance: 196.0
click at [300, 396] on p "Would you like me to create a single HTML file with all CSS and JavaScript embe…" at bounding box center [248, 403] width 423 height 19
copy p "create a single HTML file with all CSS and JavaScript embedded"
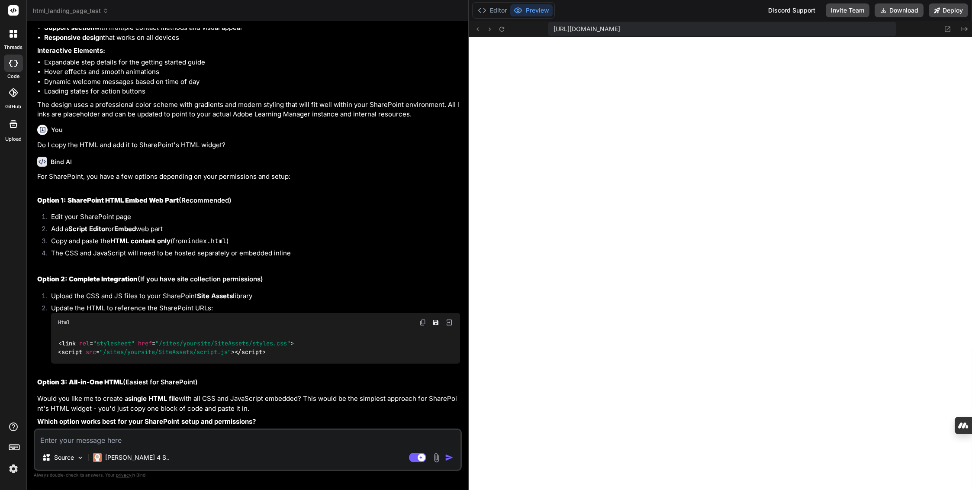
click at [194, 444] on textarea at bounding box center [247, 438] width 425 height 16
paste textarea "create a single HTML file with all CSS and JavaScript embedded"
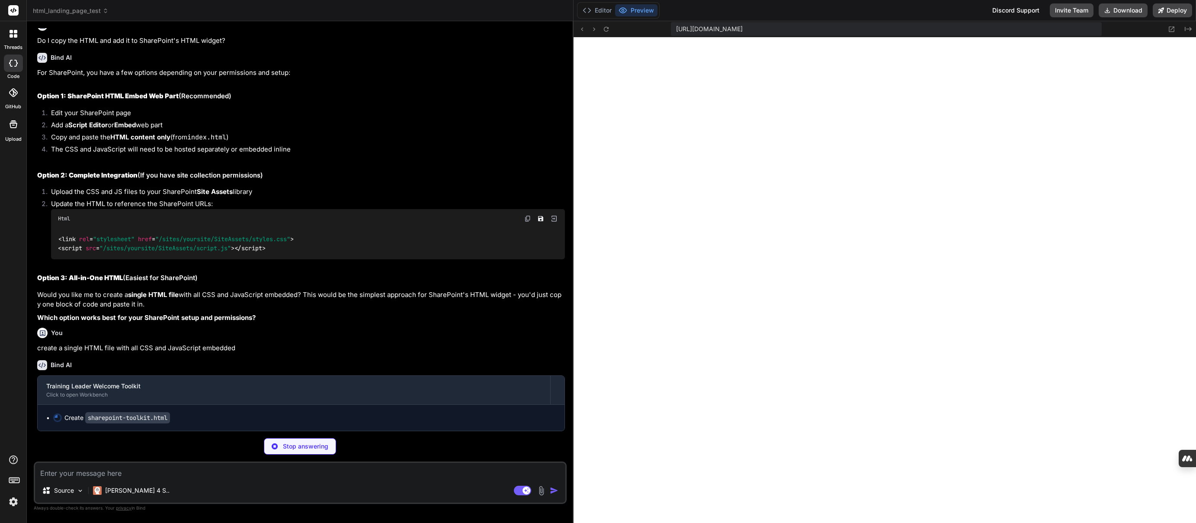
scroll to position [574, 0]
click at [754, 7] on button "Deploy" at bounding box center [1172, 10] width 39 height 14
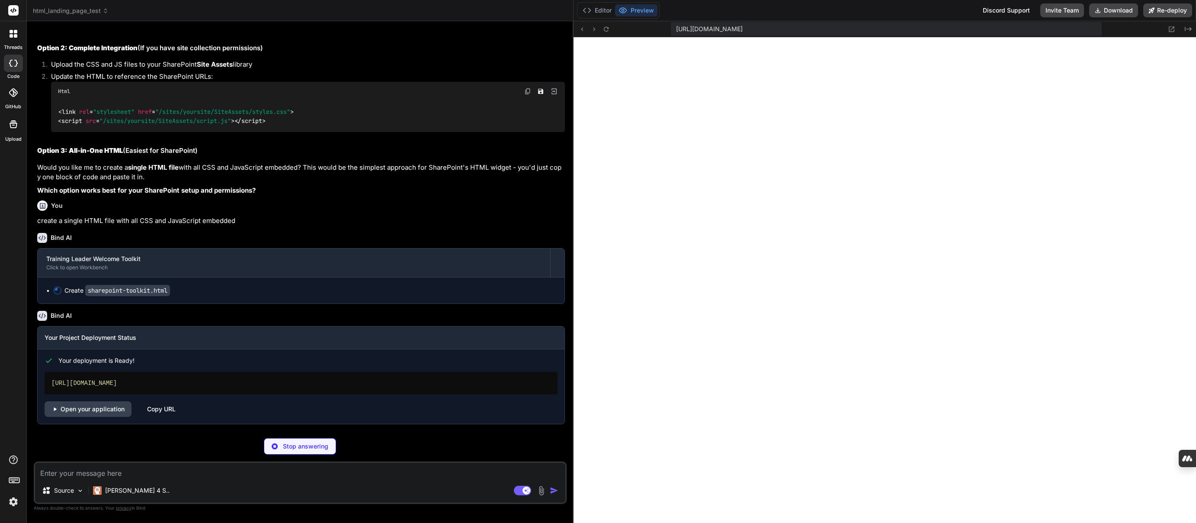
scroll to position [701, 0]
click at [158, 408] on div "Copy URL" at bounding box center [161, 409] width 29 height 16
click at [62, 410] on link "Open your application" at bounding box center [88, 409] width 87 height 16
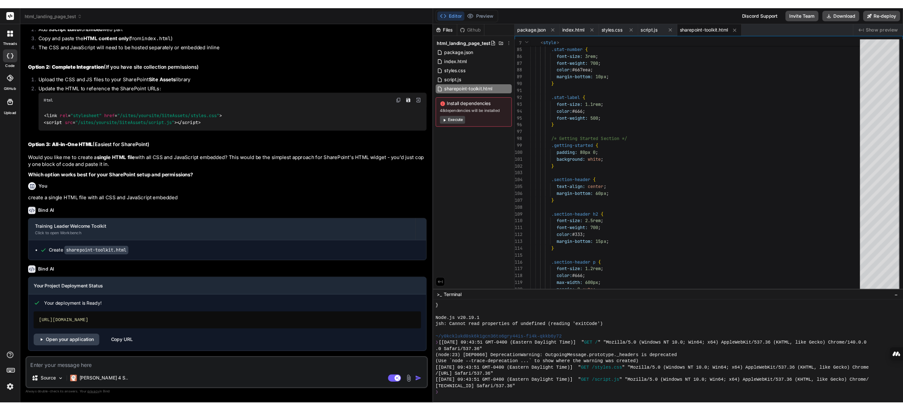
scroll to position [671, 0]
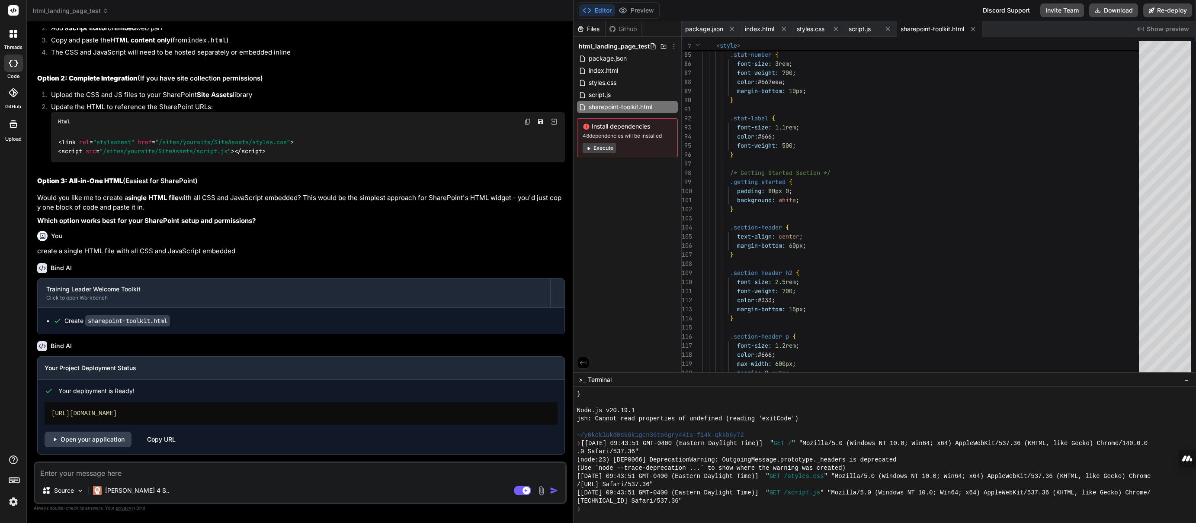
drag, startPoint x: 197, startPoint y: 411, endPoint x: 42, endPoint y: 396, distance: 155.6
click at [42, 396] on div "Your deployment is Ready! [URL][DOMAIN_NAME] Open your application Copy URL" at bounding box center [301, 412] width 527 height 67
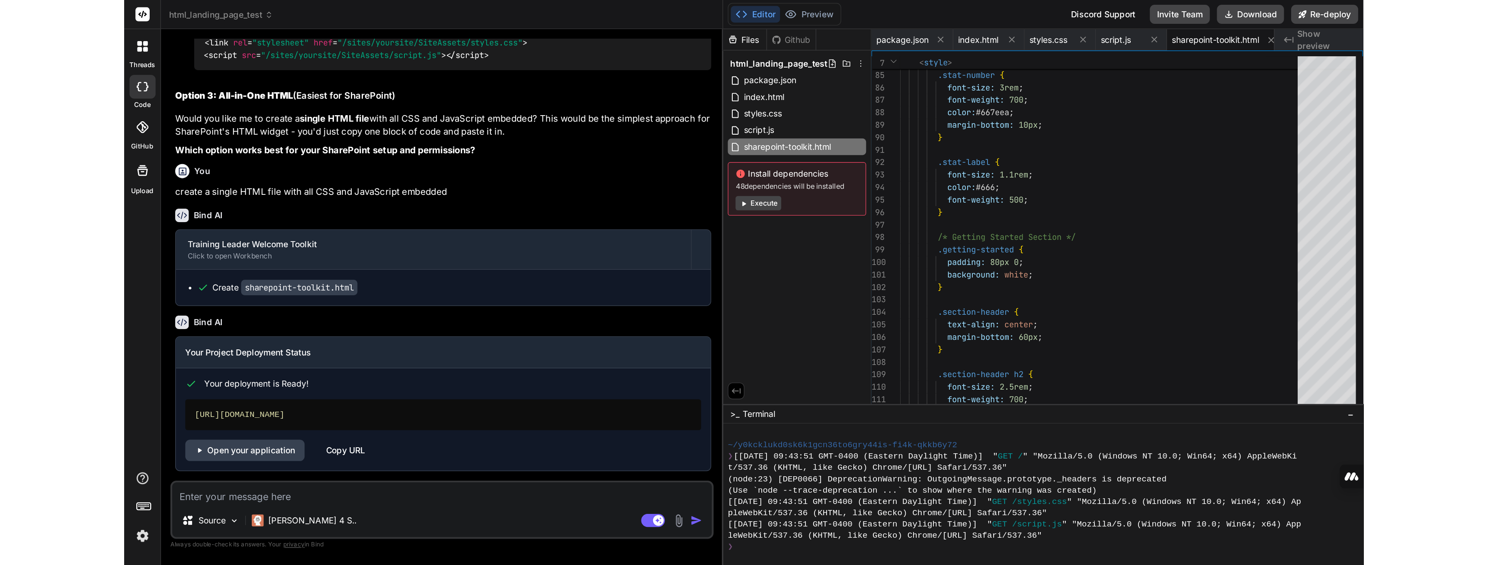
scroll to position [821, 0]
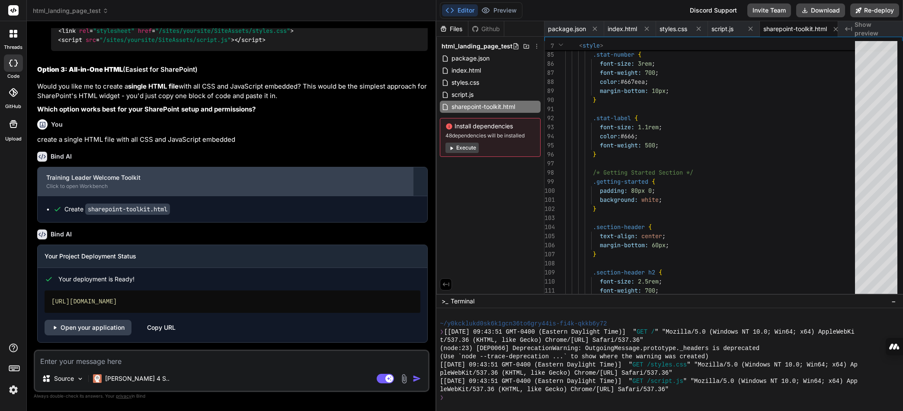
click at [77, 183] on div "Click to open Workbench" at bounding box center [225, 186] width 358 height 7
click at [89, 187] on div "Click to open Workbench" at bounding box center [225, 186] width 358 height 7
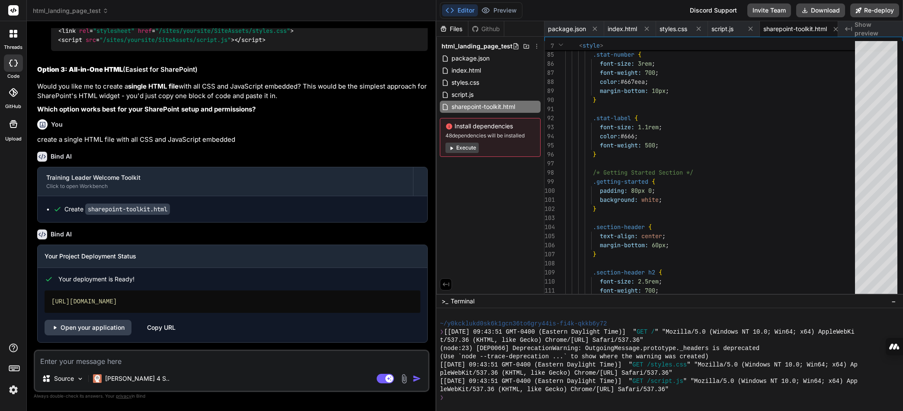
click at [754, 30] on span "sharepoint-toolkit.html" at bounding box center [796, 29] width 64 height 9
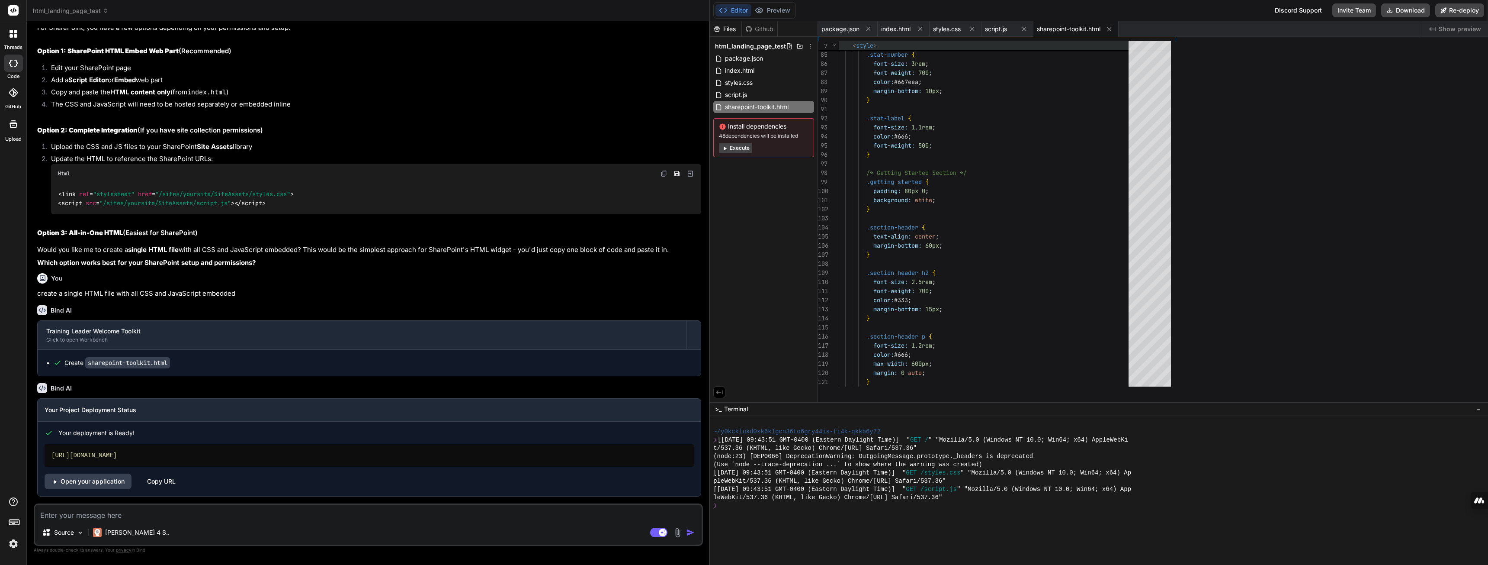
scroll to position [1027, 0]
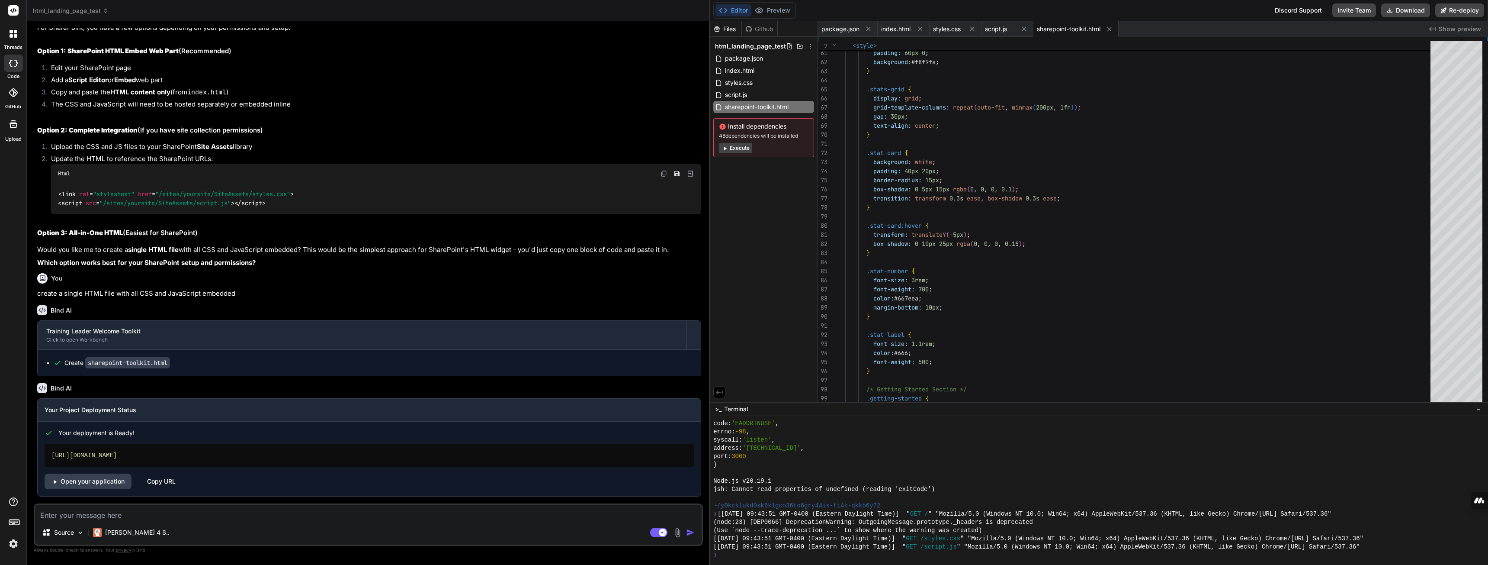
drag, startPoint x: 1076, startPoint y: 27, endPoint x: 1065, endPoint y: 29, distance: 11.5
click at [754, 29] on span "sharepoint-toolkit.html" at bounding box center [1069, 29] width 64 height 9
click at [754, 11] on button "Download" at bounding box center [1405, 10] width 49 height 14
click at [291, 489] on textarea at bounding box center [368, 512] width 667 height 16
drag, startPoint x: 88, startPoint y: 361, endPoint x: 171, endPoint y: 360, distance: 82.6
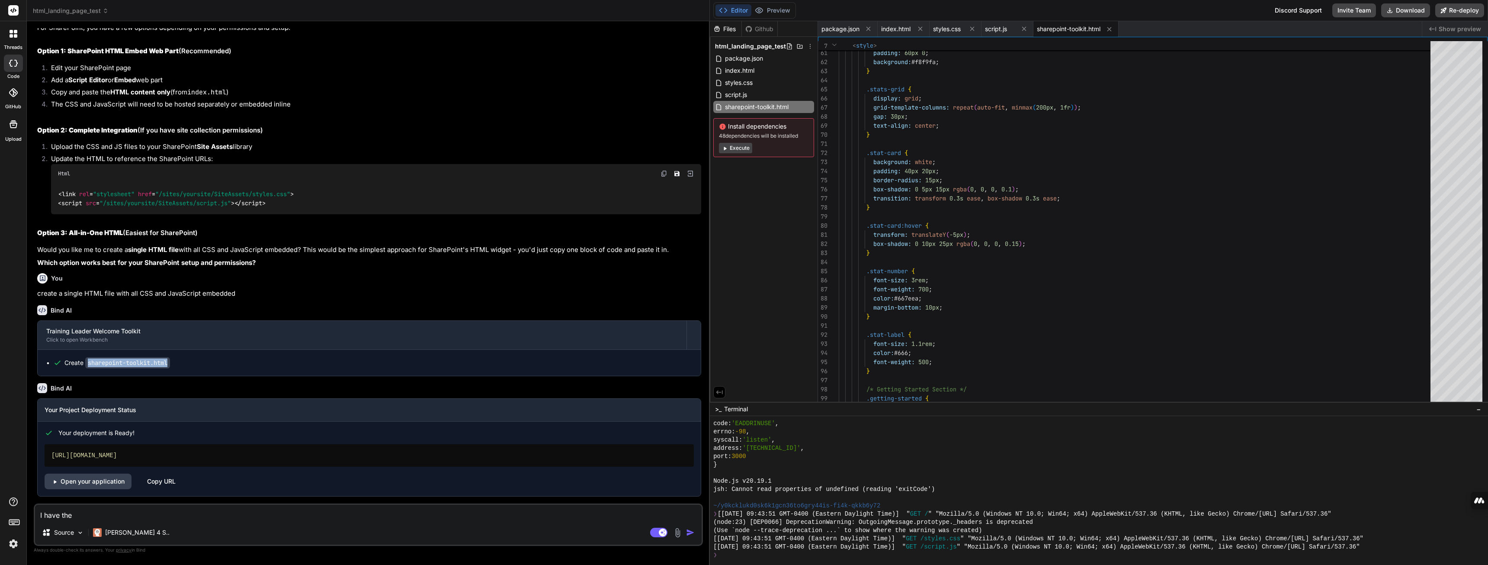
click at [170, 360] on code "sharepoint-toolkit.html" at bounding box center [127, 362] width 85 height 11
copy code "sharepoint-toolkit.html"
click at [119, 489] on textarea "I have the" at bounding box center [368, 512] width 667 height 16
paste textarea "sharepoint-toolkit.html"
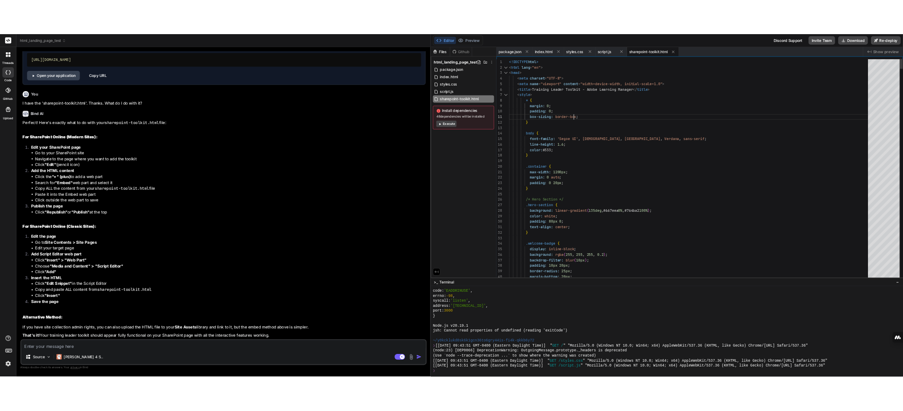
scroll to position [0, 0]
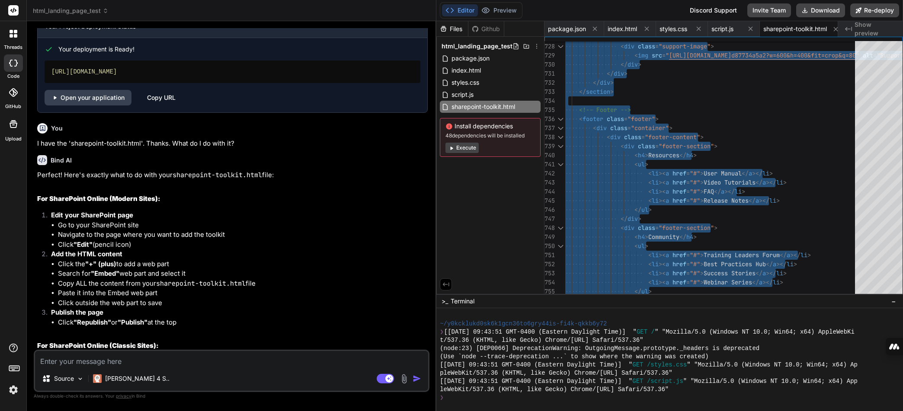
scroll to position [1080, 0]
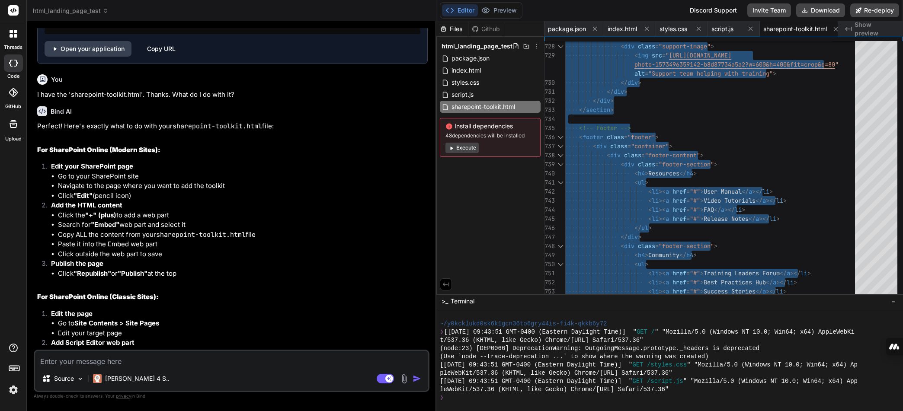
click at [139, 365] on textarea at bounding box center [231, 359] width 393 height 16
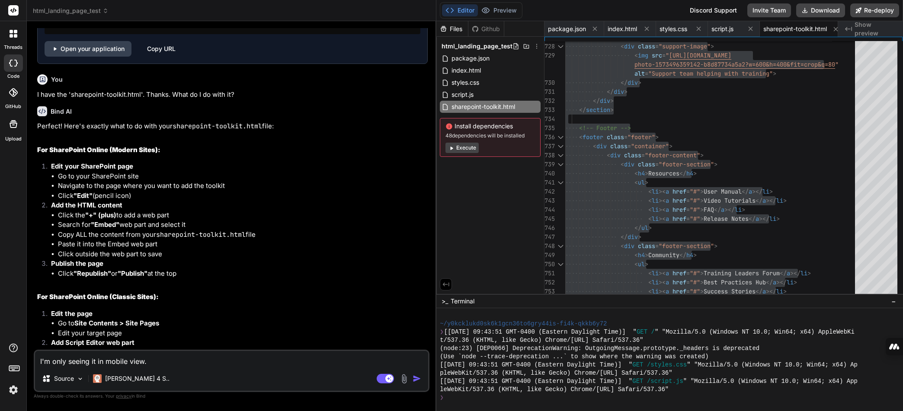
click at [404, 379] on img at bounding box center [404, 379] width 10 height 10
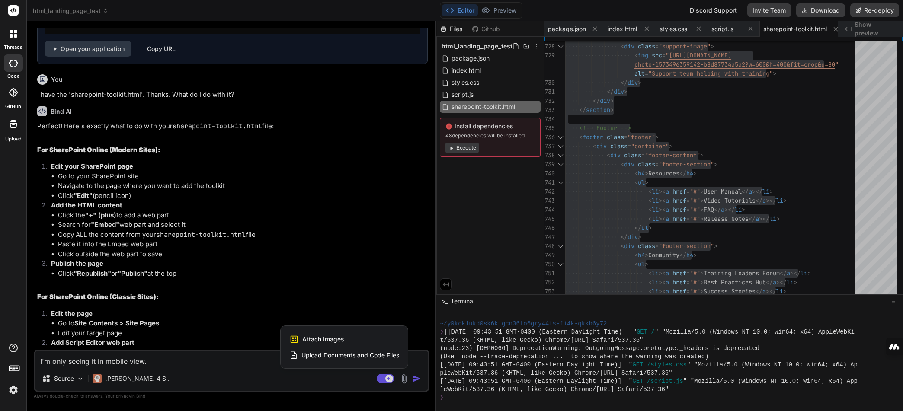
click at [338, 338] on span "Attach Images" at bounding box center [323, 339] width 42 height 9
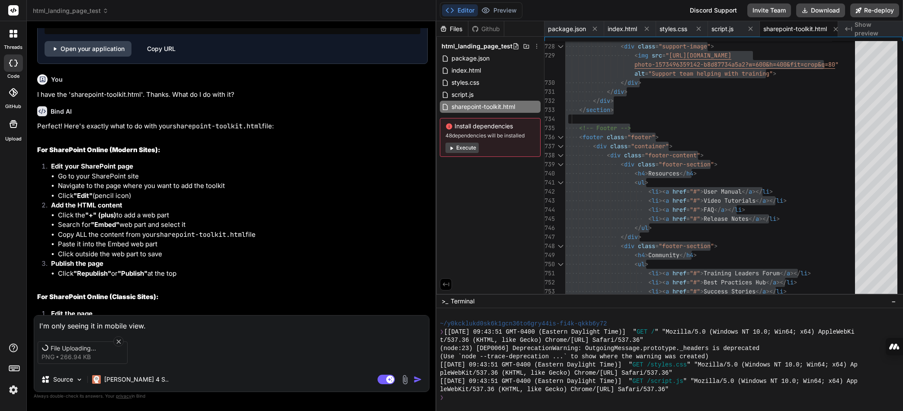
click at [160, 324] on textarea "I'm only seeing it in mobile view." at bounding box center [231, 324] width 395 height 16
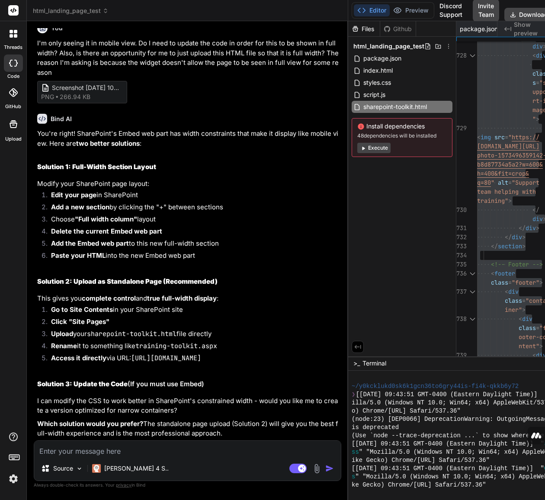
scroll to position [1610, 0]
drag, startPoint x: 278, startPoint y: 224, endPoint x: 402, endPoint y: 224, distance: 124.2
click at [402, 224] on div "html_landing_page_test Created with Pixso. Bind AI Web Search Created with Pixs…" at bounding box center [295, 250] width 536 height 500
click at [319, 472] on img at bounding box center [317, 469] width 10 height 10
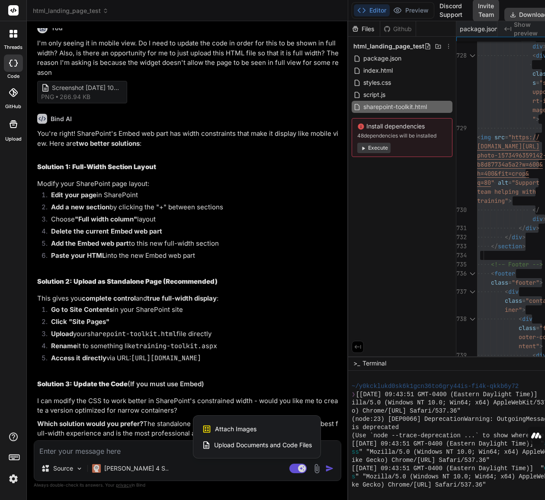
click at [162, 453] on div at bounding box center [272, 250] width 545 height 500
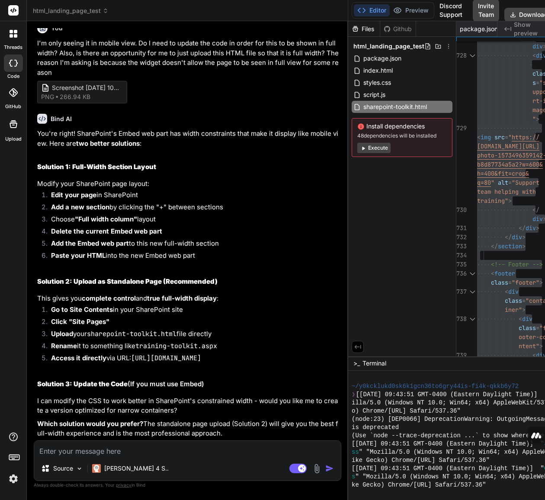
click at [321, 470] on img at bounding box center [317, 469] width 10 height 10
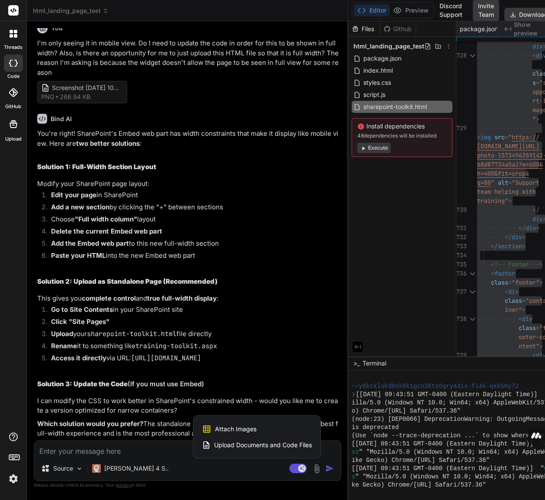
click at [236, 430] on span "Attach Images" at bounding box center [236, 429] width 42 height 9
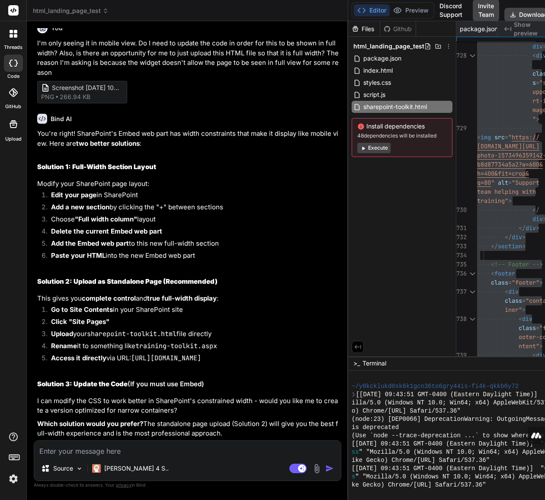
scroll to position [1648, 0]
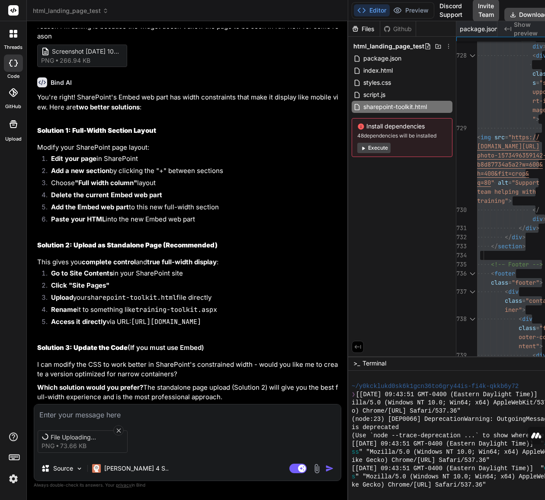
click at [111, 414] on textarea at bounding box center [187, 413] width 307 height 16
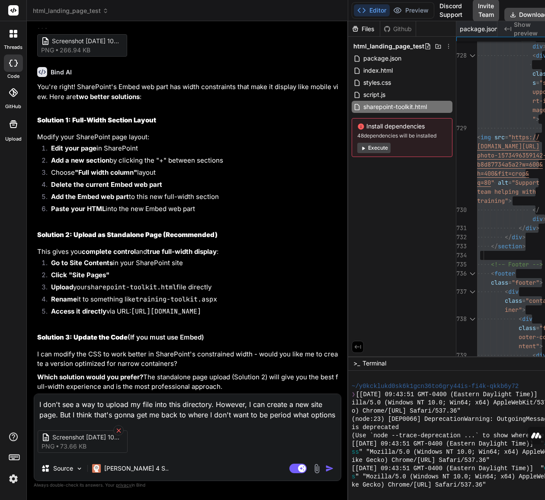
scroll to position [1669, 0]
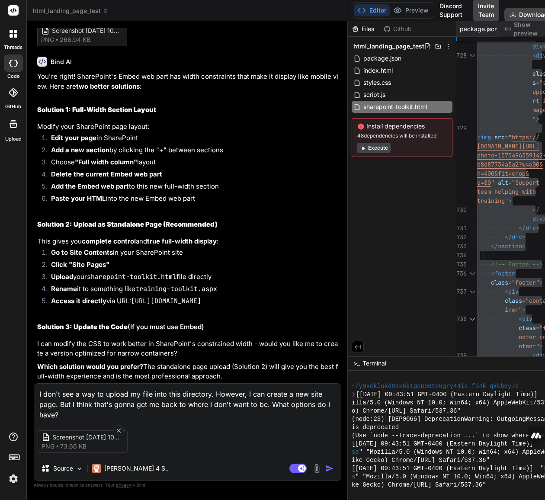
click at [330, 468] on img "button" at bounding box center [329, 468] width 9 height 9
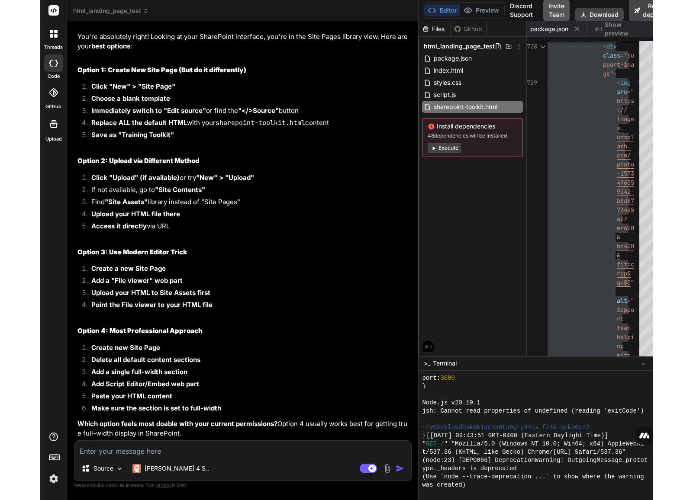
scroll to position [2072, 0]
